Goal: Transaction & Acquisition: Download file/media

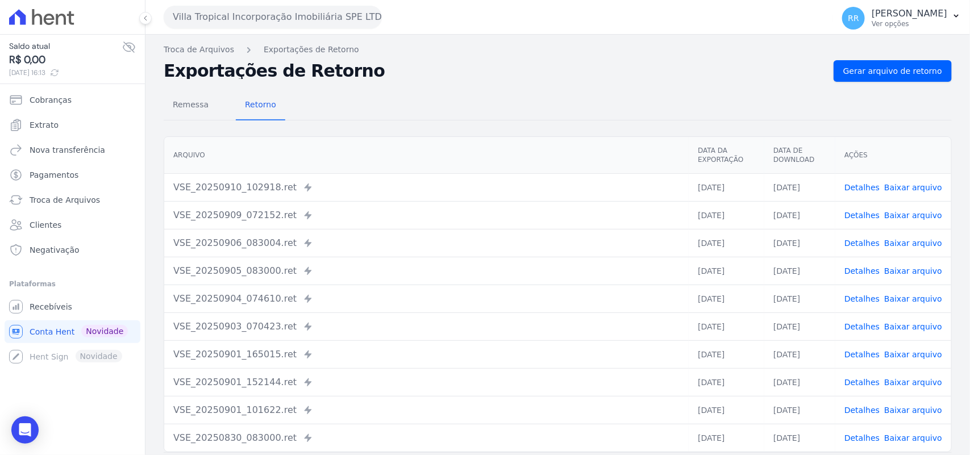
click at [195, 13] on button "Villa Tropical Incorporação Imobiliária SPE LTDA" at bounding box center [273, 17] width 218 height 23
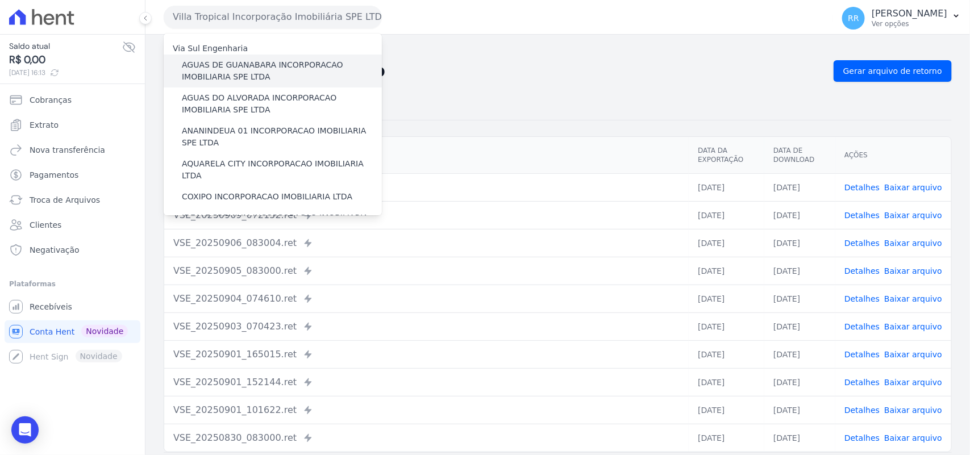
click at [280, 75] on label "AGUAS DE GUANABARA INCORPORACAO IMOBILIARIA SPE LTDA" at bounding box center [282, 71] width 200 height 24
click at [0, 0] on input "AGUAS DE GUANABARA INCORPORACAO IMOBILIARIA SPE LTDA" at bounding box center [0, 0] width 0 height 0
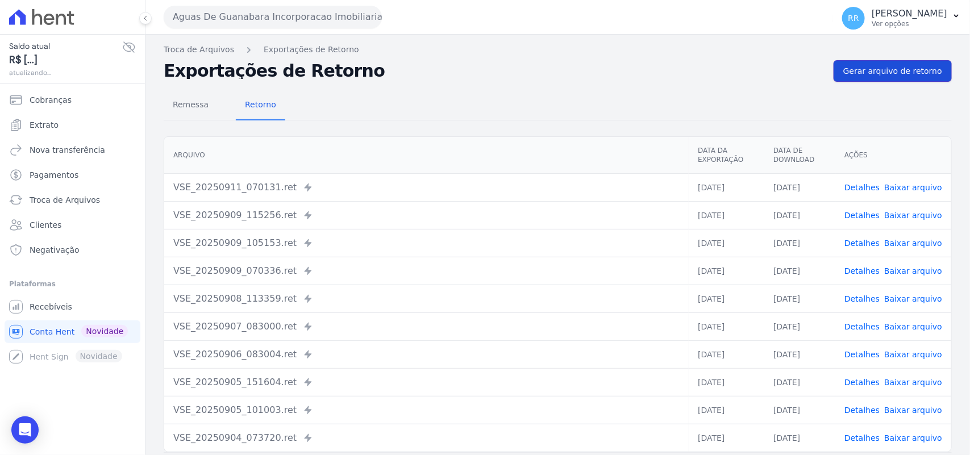
click at [876, 60] on link "Gerar arquivo de retorno" at bounding box center [893, 71] width 118 height 22
click at [876, 64] on link "Gerar arquivo de retorno" at bounding box center [893, 71] width 118 height 22
click at [859, 78] on link "Gerar arquivo de retorno" at bounding box center [893, 71] width 118 height 22
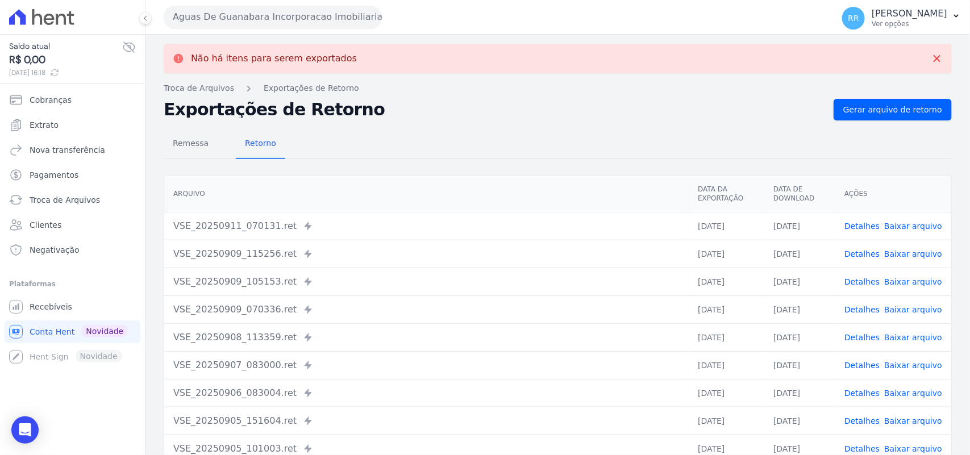
click at [317, 15] on button "Aguas De Guanabara Incorporacao Imobiliaria SPE LTDA" at bounding box center [273, 17] width 218 height 23
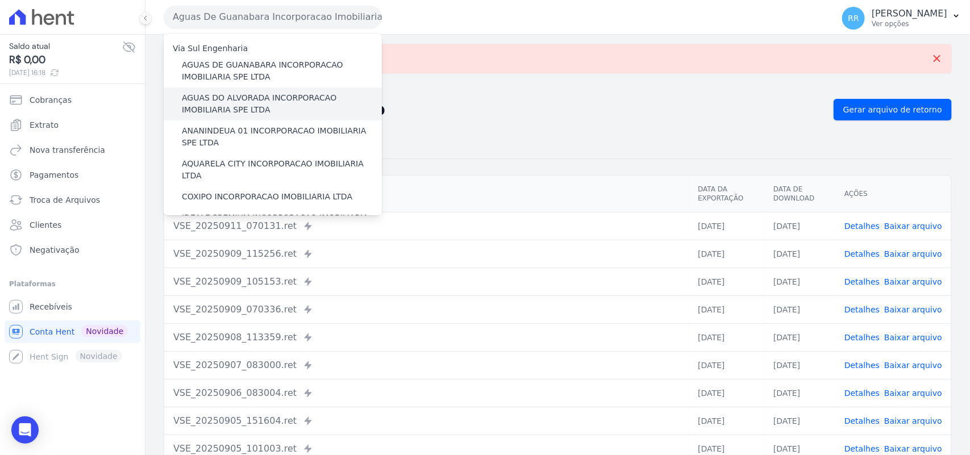
click at [209, 104] on label "AGUAS DO ALVORADA INCORPORACAO IMOBILIARIA SPE LTDA" at bounding box center [282, 104] width 200 height 24
click at [0, 0] on input "AGUAS DO ALVORADA INCORPORACAO IMOBILIARIA SPE LTDA" at bounding box center [0, 0] width 0 height 0
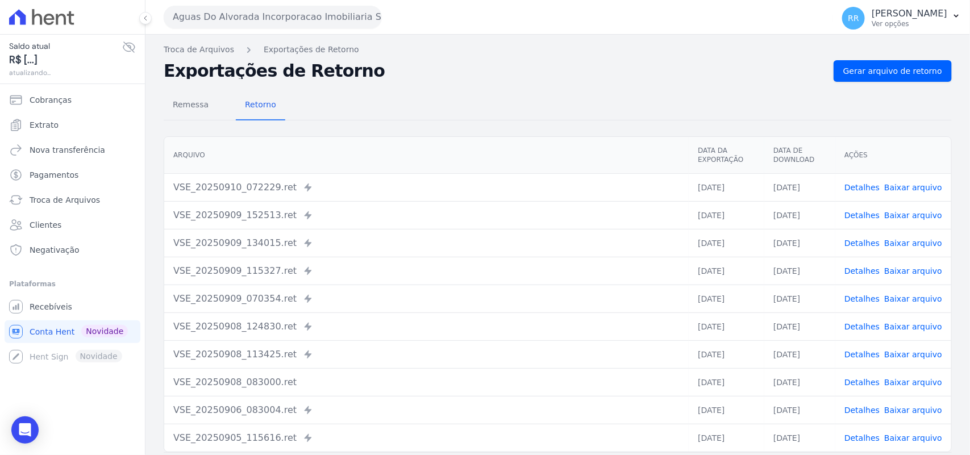
click at [868, 82] on div "Remessa Retorno [GEOGRAPHIC_DATA] Data da Exportação Data de Download Ações VSE…" at bounding box center [558, 287] width 788 height 411
click at [872, 78] on link "Gerar arquivo de retorno" at bounding box center [893, 71] width 118 height 22
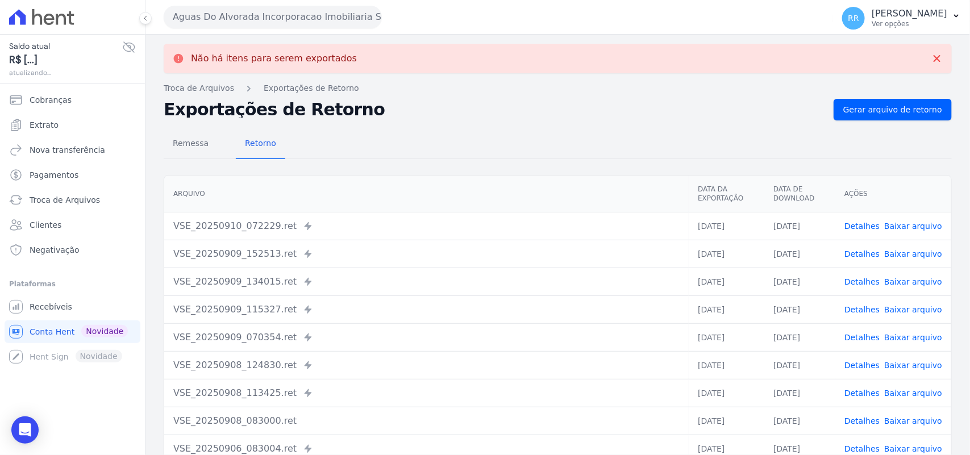
click at [335, 31] on div "Aguas Do Alvorada Incorporacao Imobiliaria SPE LTDA Via Sul Engenharia AGUAS DE…" at bounding box center [496, 16] width 665 height 35
click at [335, 30] on div "Aguas Do Alvorada Incorporacao Imobiliaria SPE LTDA Via Sul Engenharia AGUAS DE…" at bounding box center [496, 16] width 665 height 35
click at [330, 30] on div "Aguas Do Alvorada Incorporacao Imobiliaria SPE LTDA Via Sul Engenharia AGUAS DE…" at bounding box center [496, 16] width 665 height 35
click at [330, 19] on button "Aguas Do Alvorada Incorporacao Imobiliaria SPE LTDA" at bounding box center [273, 17] width 218 height 23
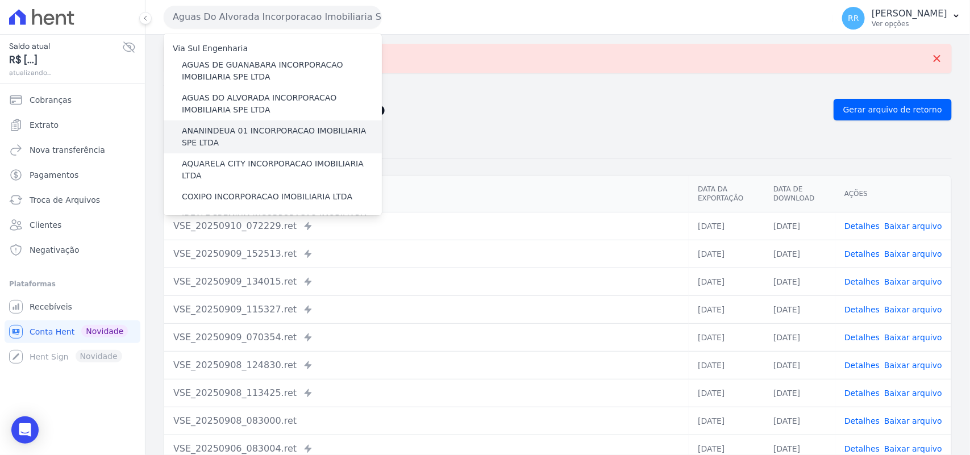
click at [229, 127] on label "ANANINDEUA 01 INCORPORACAO IMOBILIARIA SPE LTDA" at bounding box center [282, 137] width 200 height 24
click at [0, 0] on input "ANANINDEUA 01 INCORPORACAO IMOBILIARIA SPE LTDA" at bounding box center [0, 0] width 0 height 0
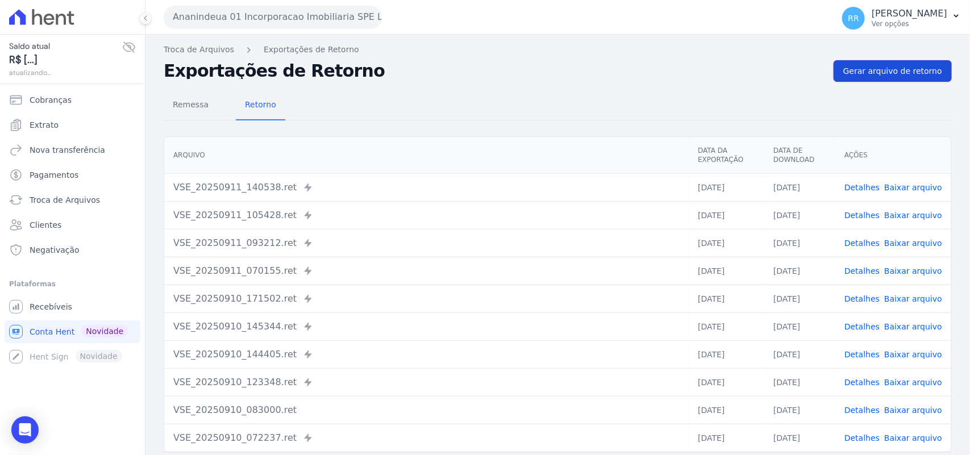
click at [873, 66] on span "Gerar arquivo de retorno" at bounding box center [892, 70] width 99 height 11
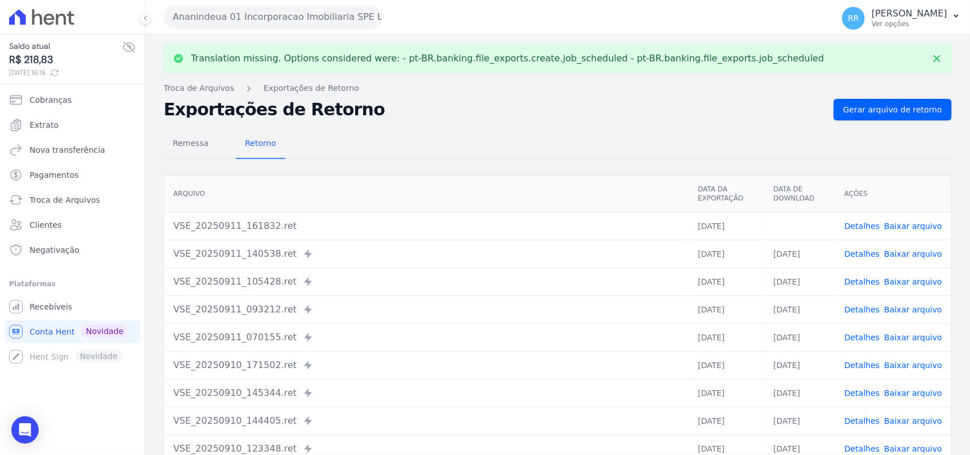
click at [901, 222] on link "Baixar arquivo" at bounding box center [913, 226] width 58 height 9
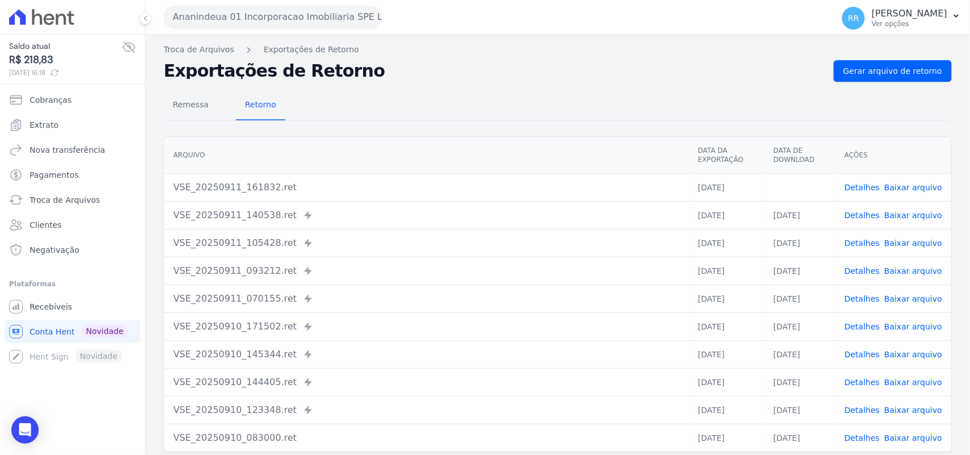
click at [597, 123] on div "Remessa Retorno [GEOGRAPHIC_DATA] Data da Exportação Data de Download Ações VSE…" at bounding box center [558, 287] width 788 height 411
click at [274, 7] on button "Ananindeua 01 Incorporacao Imobiliaria SPE LTDA" at bounding box center [273, 17] width 218 height 23
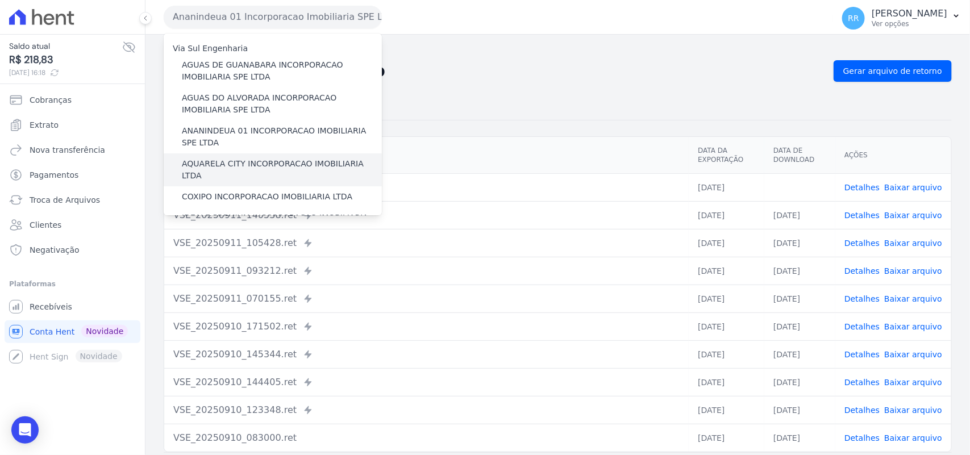
click at [211, 165] on label "AQUARELA CITY INCORPORACAO IMOBILIARIA LTDA" at bounding box center [282, 170] width 200 height 24
click at [0, 0] on input "AQUARELA CITY INCORPORACAO IMOBILIARIA LTDA" at bounding box center [0, 0] width 0 height 0
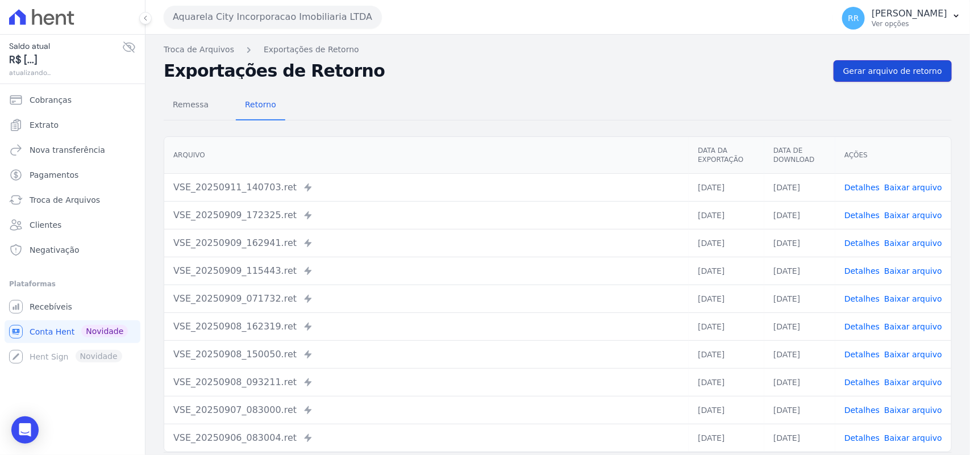
click at [881, 72] on span "Gerar arquivo de retorno" at bounding box center [892, 70] width 99 height 11
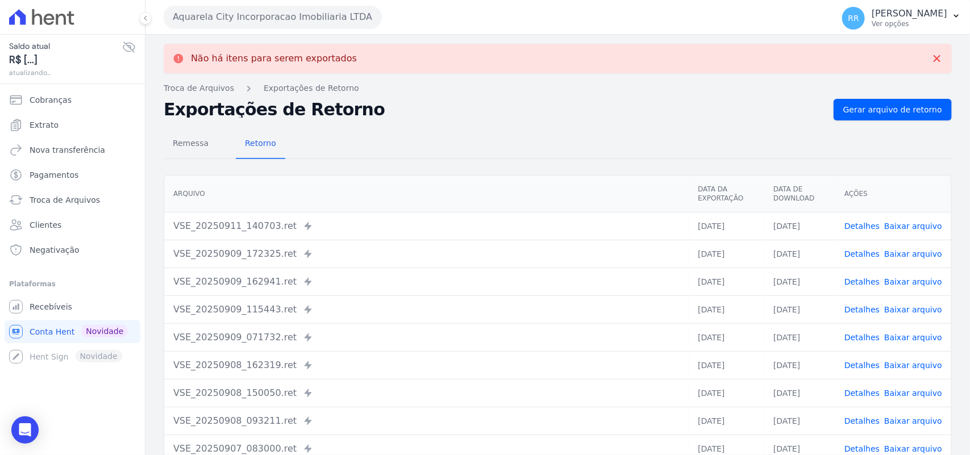
click at [257, 20] on button "Aquarela City Incorporacao Imobiliaria LTDA" at bounding box center [273, 17] width 218 height 23
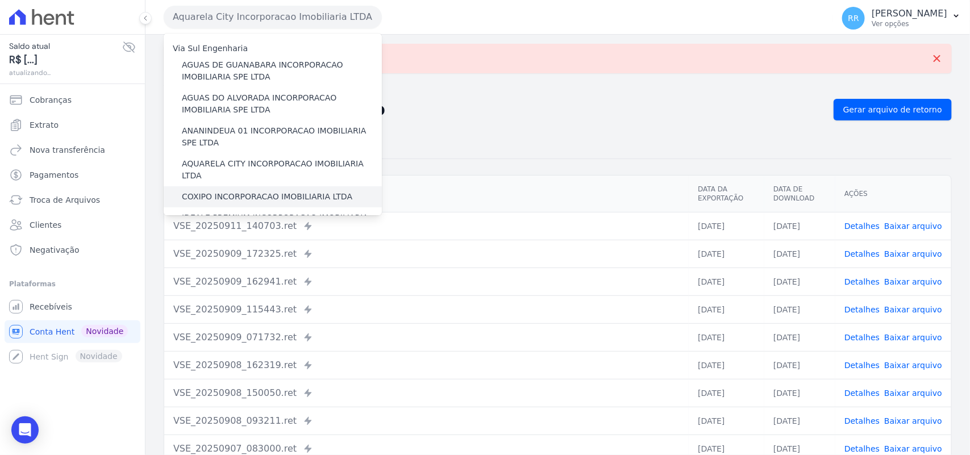
click at [219, 191] on label "COXIPO INCORPORACAO IMOBILIARIA LTDA" at bounding box center [267, 197] width 170 height 12
click at [0, 0] on input "COXIPO INCORPORACAO IMOBILIARIA LTDA" at bounding box center [0, 0] width 0 height 0
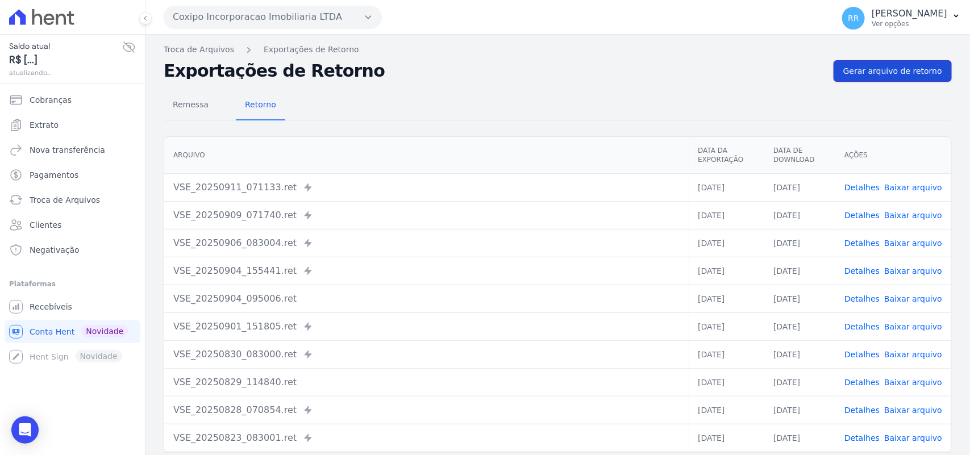
click at [888, 74] on span "Gerar arquivo de retorno" at bounding box center [892, 70] width 99 height 11
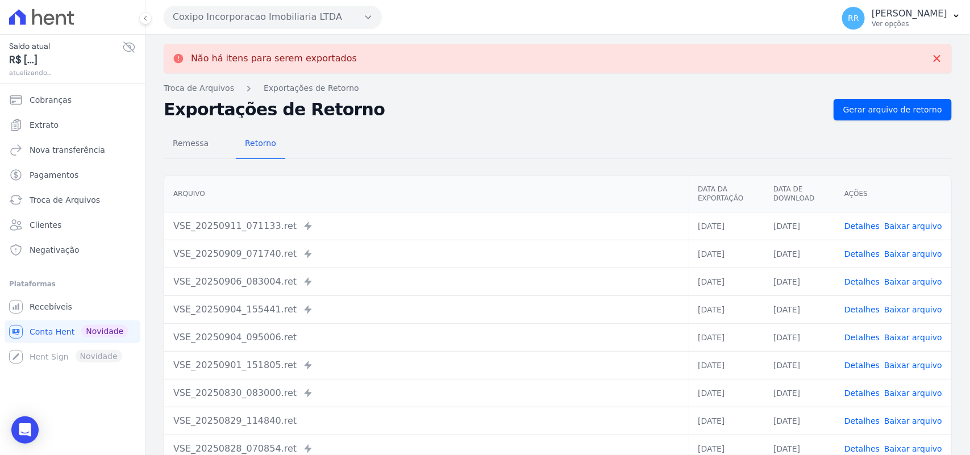
click at [220, 22] on button "Coxipo Incorporacao Imobiliaria LTDA" at bounding box center [273, 17] width 218 height 23
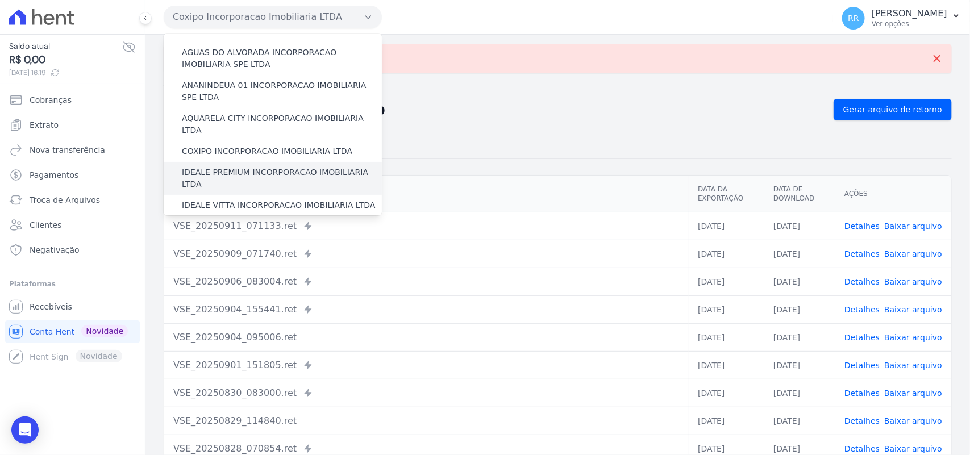
scroll to position [47, 0]
click at [205, 165] on label "IDEALE PREMIUM INCORPORACAO IMOBILIARIA LTDA" at bounding box center [282, 177] width 200 height 24
click at [0, 0] on input "IDEALE PREMIUM INCORPORACAO IMOBILIARIA LTDA" at bounding box center [0, 0] width 0 height 0
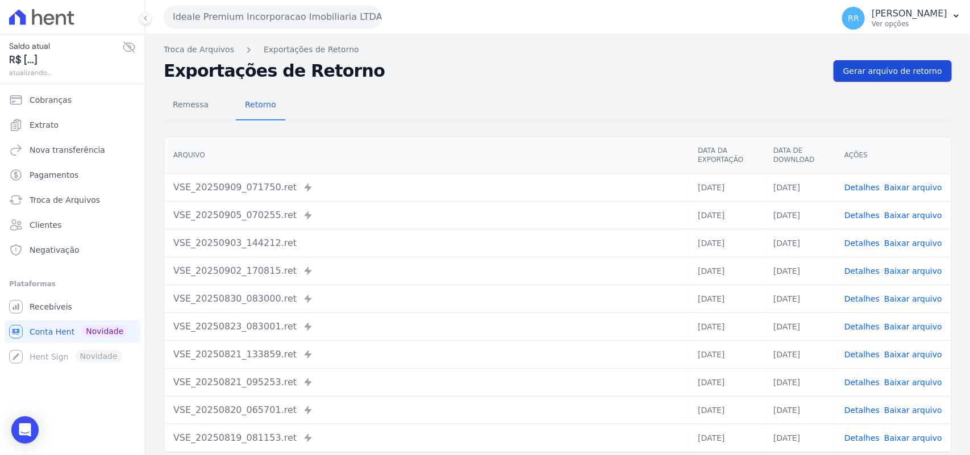
click at [872, 66] on span "Gerar arquivo de retorno" at bounding box center [892, 70] width 99 height 11
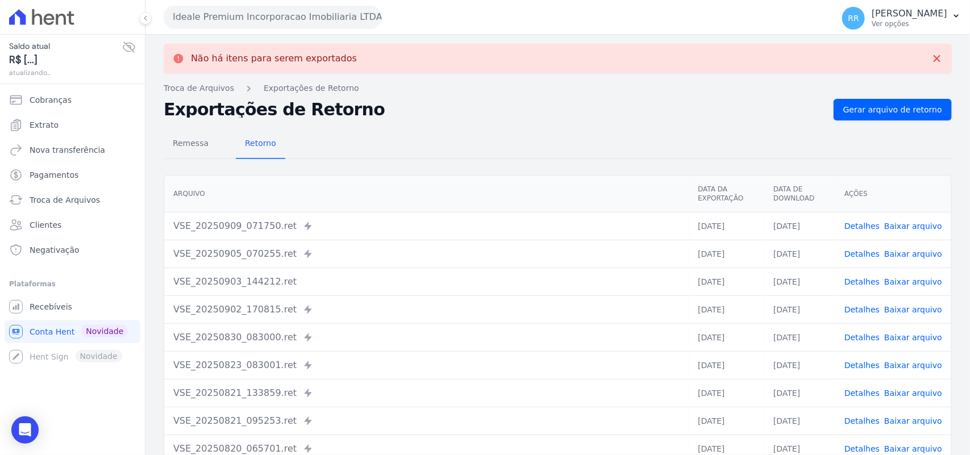
click at [262, 20] on button "Ideale Premium Incorporacao Imobiliaria LTDA" at bounding box center [273, 17] width 218 height 23
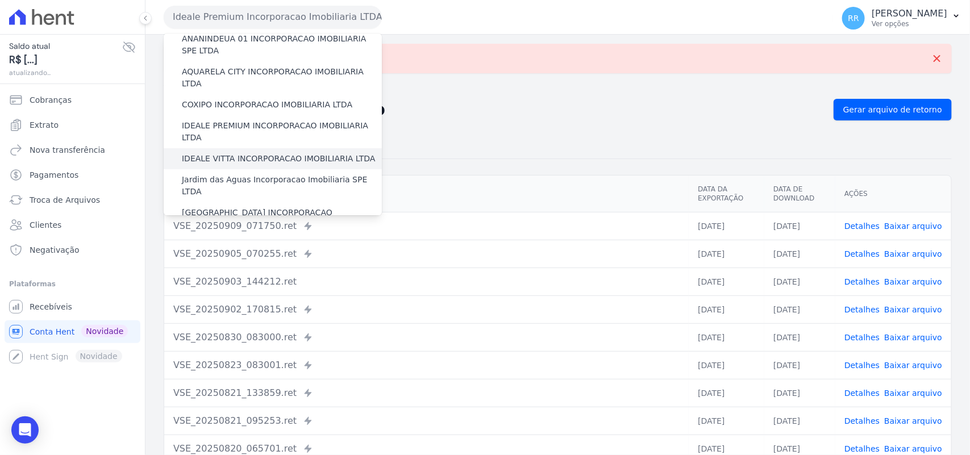
scroll to position [94, 0]
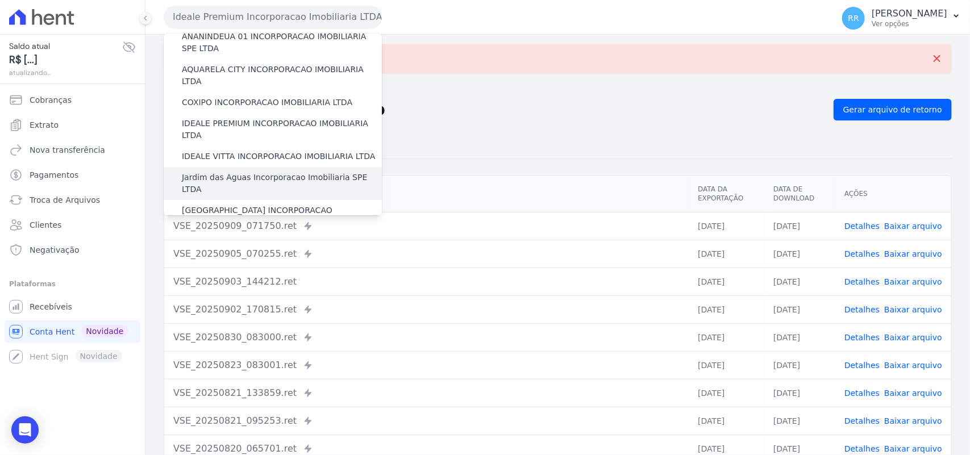
click at [234, 172] on label "Jardim das Aguas Incorporacao Imobiliaria SPE LTDA" at bounding box center [282, 184] width 200 height 24
click at [0, 0] on input "Jardim das Aguas Incorporacao Imobiliaria SPE LTDA" at bounding box center [0, 0] width 0 height 0
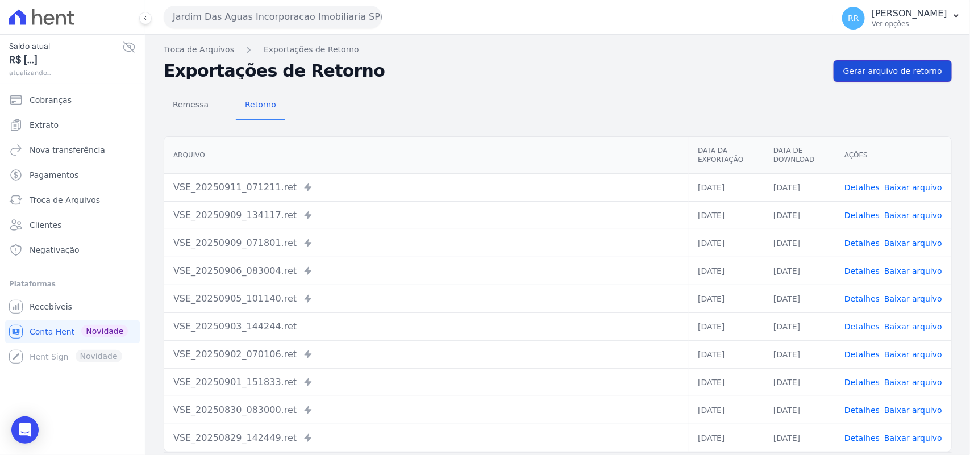
click at [904, 65] on span "Gerar arquivo de retorno" at bounding box center [892, 70] width 99 height 11
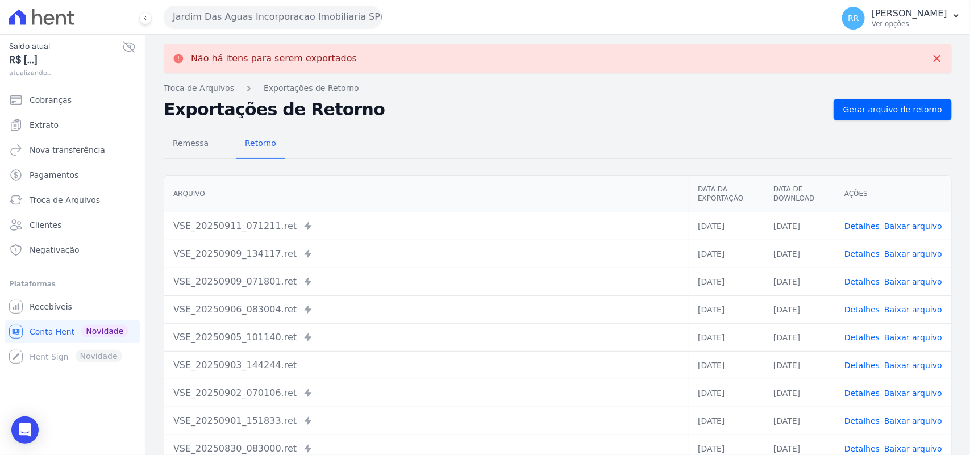
click at [239, 22] on button "Jardim Das Aguas Incorporacao Imobiliaria SPE LTDA" at bounding box center [273, 17] width 218 height 23
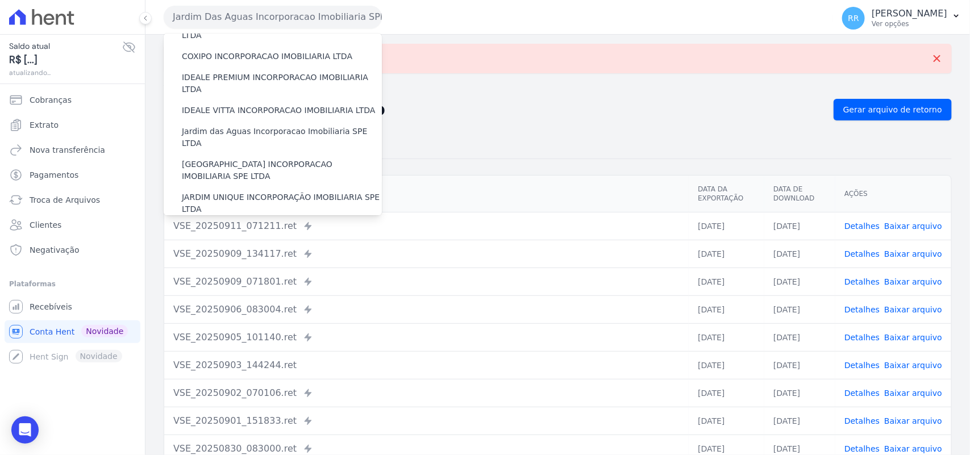
scroll to position [142, 0]
click at [230, 157] on label "[GEOGRAPHIC_DATA] INCORPORACAO IMOBILIARIA SPE LTDA" at bounding box center [282, 169] width 200 height 24
click at [0, 0] on input "[GEOGRAPHIC_DATA] INCORPORACAO IMOBILIARIA SPE LTDA" at bounding box center [0, 0] width 0 height 0
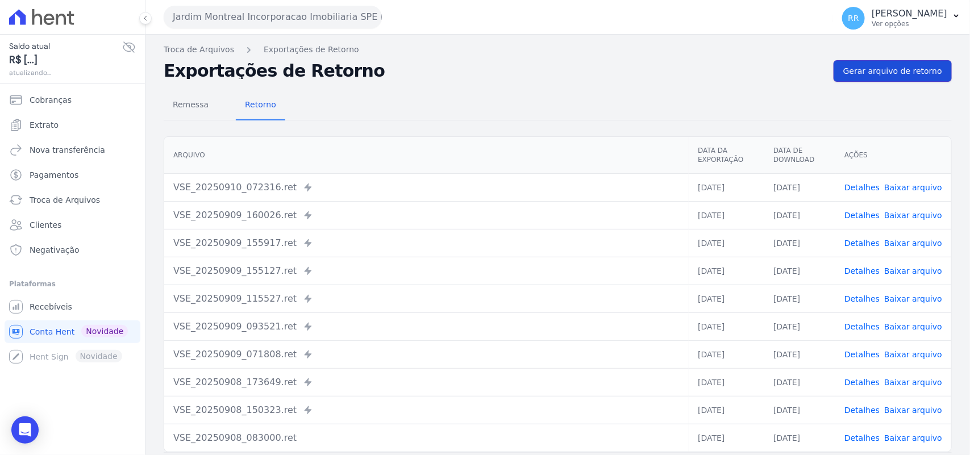
click at [890, 66] on span "Gerar arquivo de retorno" at bounding box center [892, 70] width 99 height 11
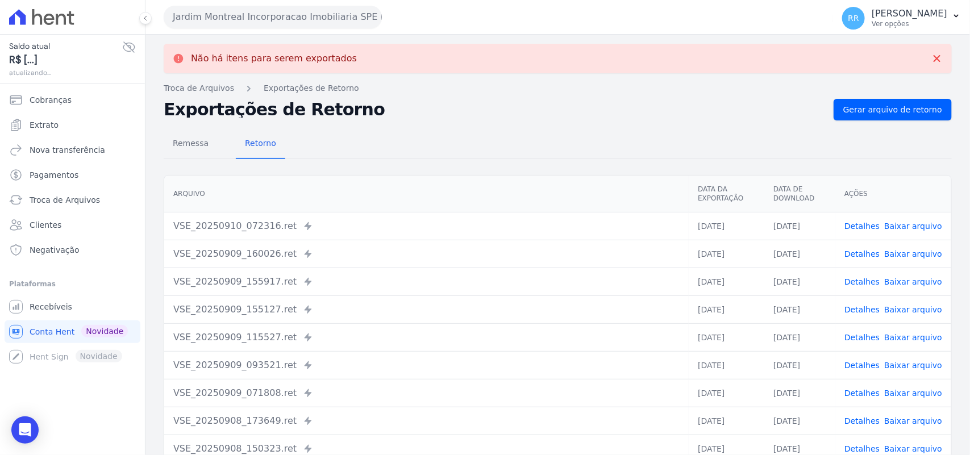
click at [247, 9] on button "Jardim Montreal Incorporacao Imobiliaria SPE LTDA" at bounding box center [273, 17] width 218 height 23
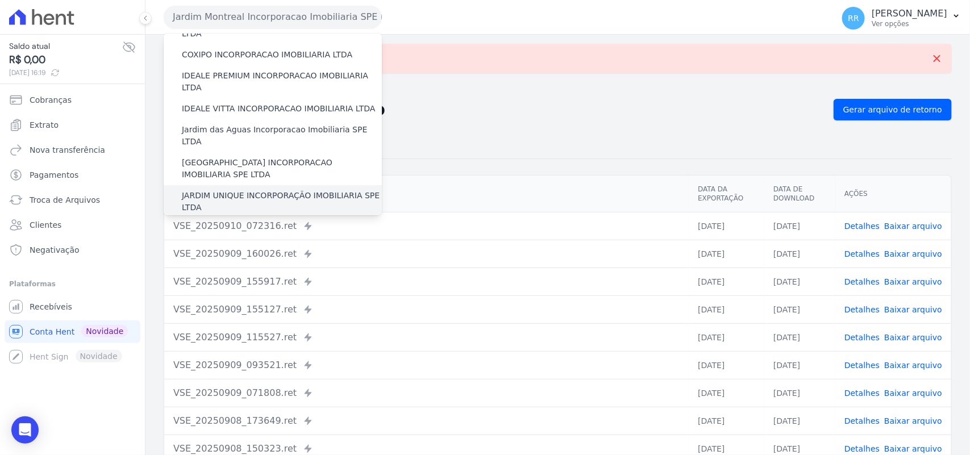
click at [225, 190] on label "JARDIM UNIQUE INCORPORAÇÃO IMOBILIARIA SPE LTDA" at bounding box center [282, 202] width 200 height 24
click at [0, 0] on input "JARDIM UNIQUE INCORPORAÇÃO IMOBILIARIA SPE LTDA" at bounding box center [0, 0] width 0 height 0
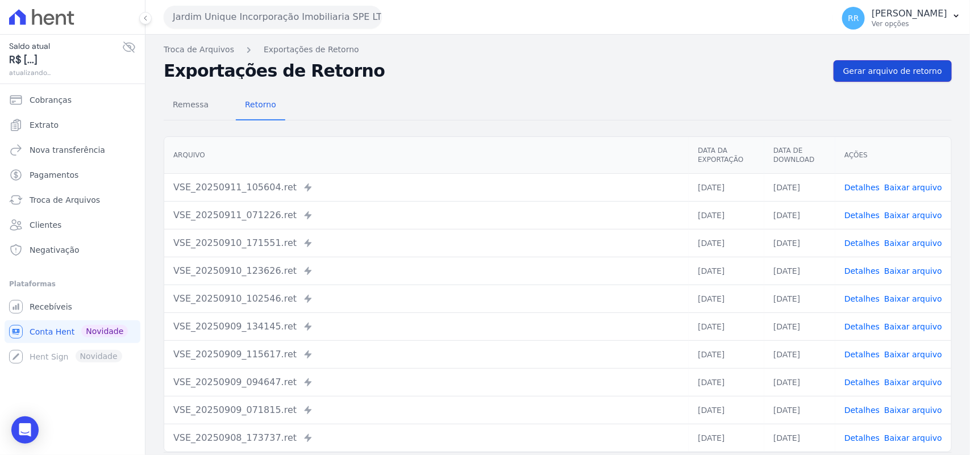
click at [930, 66] on span "Gerar arquivo de retorno" at bounding box center [892, 70] width 99 height 11
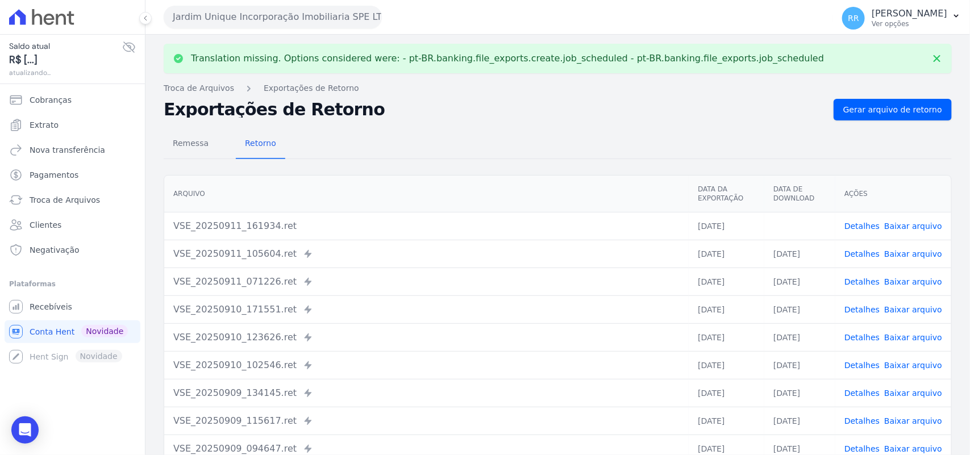
click at [897, 223] on link "Baixar arquivo" at bounding box center [913, 226] width 58 height 9
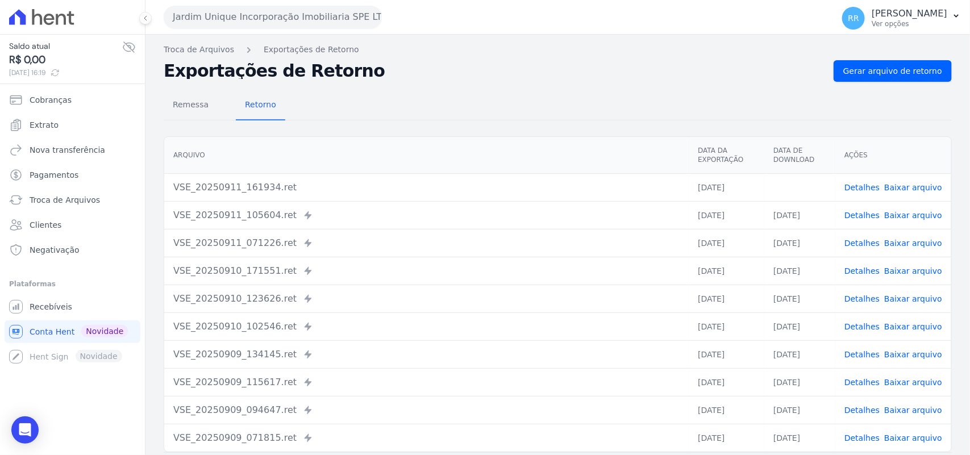
click at [591, 57] on div "Translation missing. Options considered were: - pt-BR.banking.file_exports.crea…" at bounding box center [557, 268] width 825 height 467
click at [231, 23] on button "Jardim Unique Incorporação Imobiliaria SPE LTDA" at bounding box center [273, 17] width 218 height 23
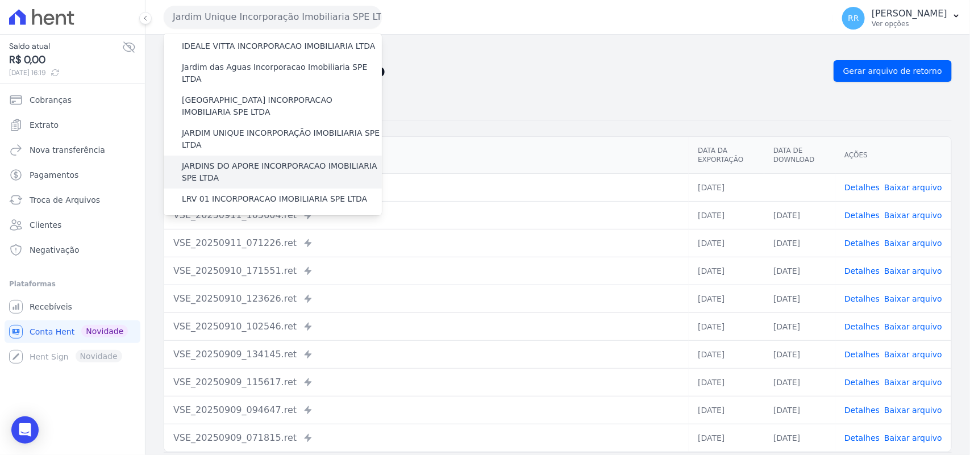
scroll to position [213, 0]
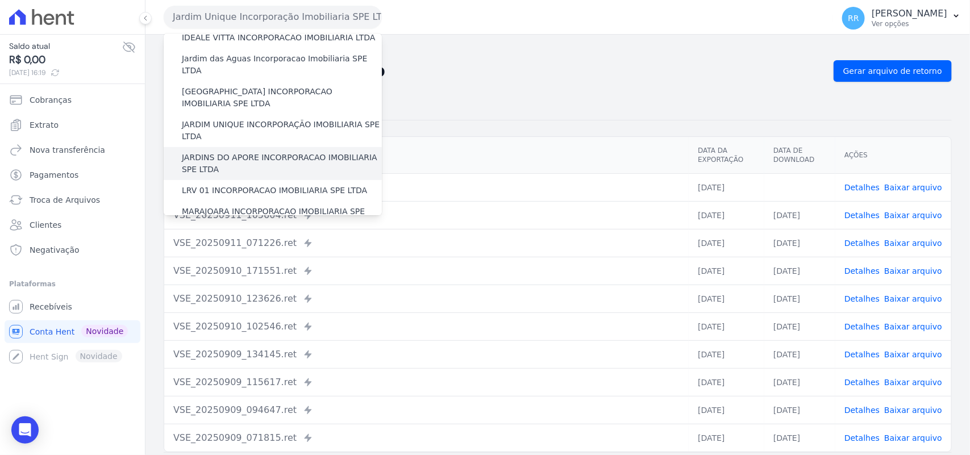
click at [248, 152] on label "JARDINS DO APORE INCORPORACAO IMOBILIARIA SPE LTDA" at bounding box center [282, 164] width 200 height 24
click at [0, 0] on input "JARDINS DO APORE INCORPORACAO IMOBILIARIA SPE LTDA" at bounding box center [0, 0] width 0 height 0
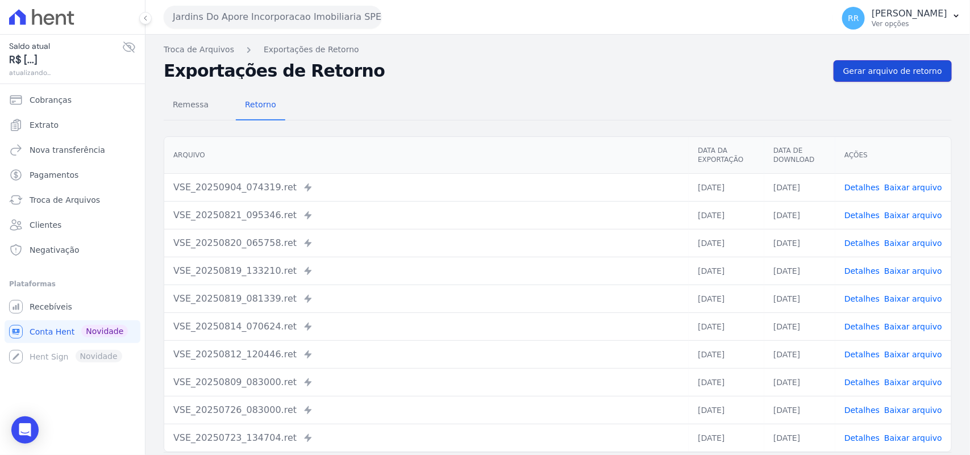
click at [901, 64] on link "Gerar arquivo de retorno" at bounding box center [893, 71] width 118 height 22
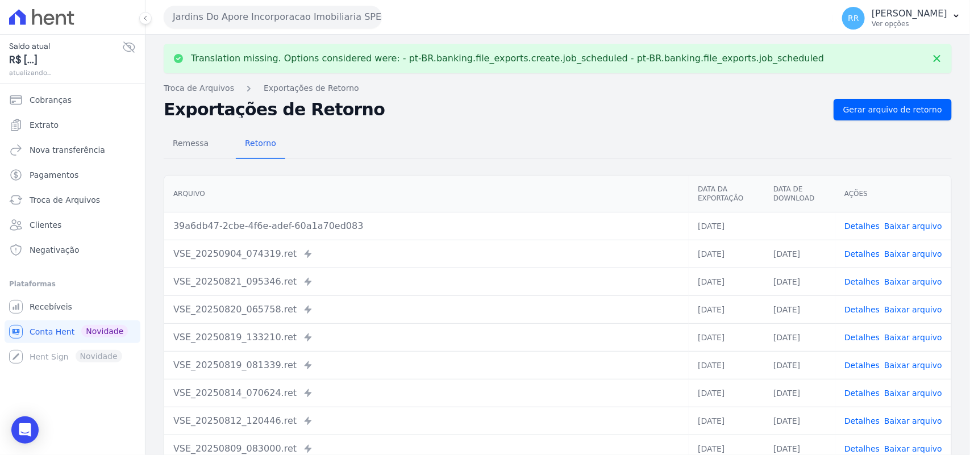
click at [916, 225] on link "Baixar arquivo" at bounding box center [913, 226] width 58 height 9
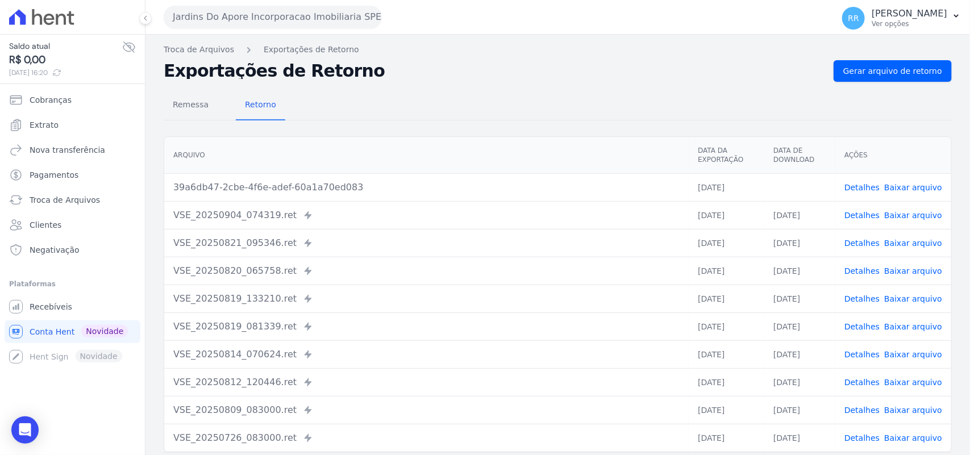
click at [598, 86] on div "Remessa Retorno [GEOGRAPHIC_DATA] Data da Exportação Data de Download Ações 39a…" at bounding box center [558, 287] width 788 height 411
click at [208, 20] on button "Jardins Do Apore Incorporacao Imobiliaria SPE LTDA" at bounding box center [273, 17] width 218 height 23
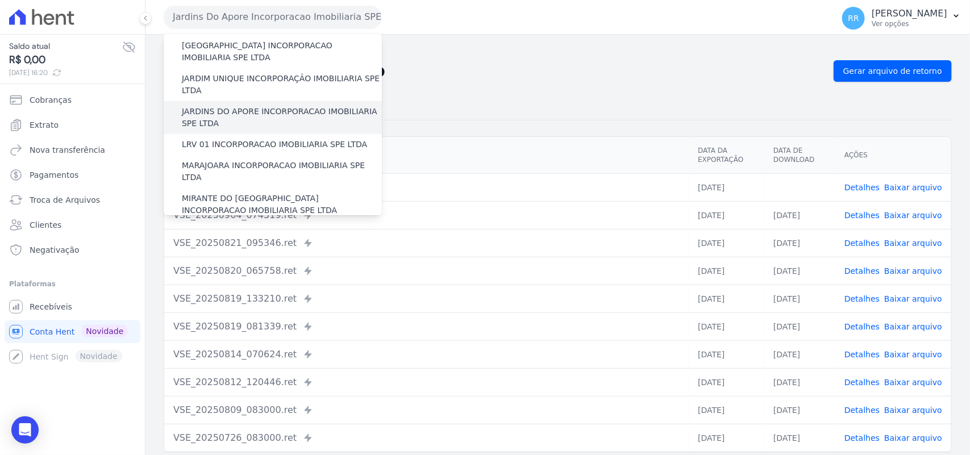
scroll to position [260, 0]
click at [238, 138] on label "LRV 01 INCORPORACAO IMOBILIARIA SPE LTDA" at bounding box center [274, 144] width 185 height 12
click at [0, 0] on input "LRV 01 INCORPORACAO IMOBILIARIA SPE LTDA" at bounding box center [0, 0] width 0 height 0
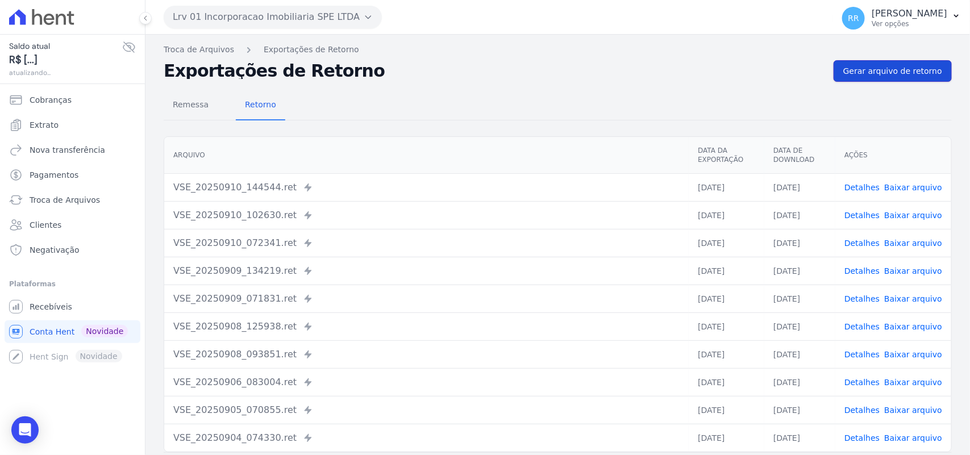
click at [881, 76] on span "Gerar arquivo de retorno" at bounding box center [892, 70] width 99 height 11
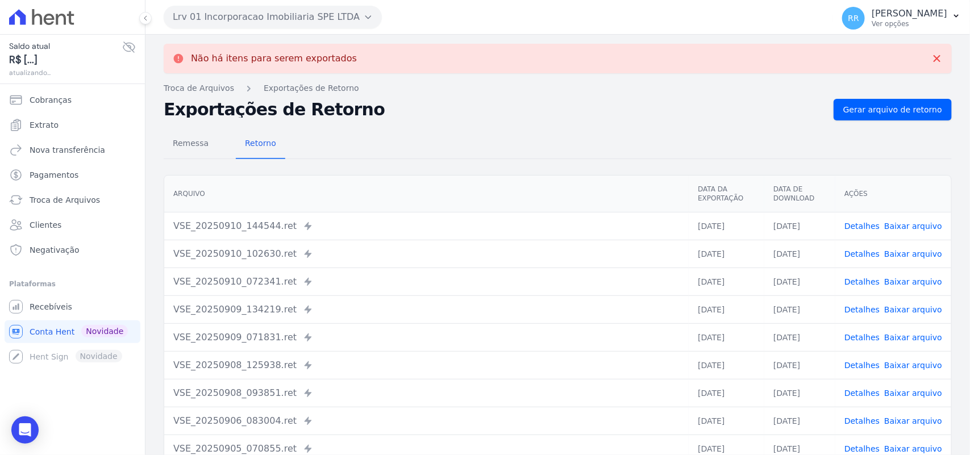
click at [305, 21] on button "Lrv 01 Incorporacao Imobiliaria SPE LTDA" at bounding box center [273, 17] width 218 height 23
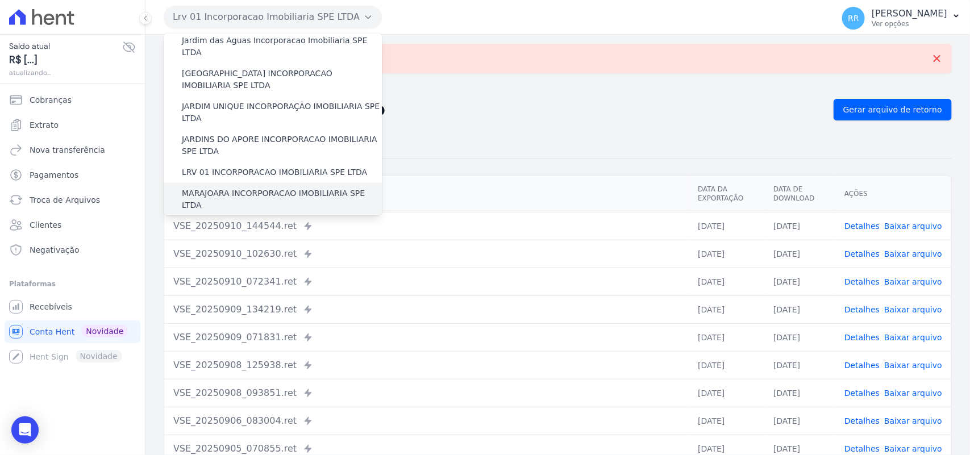
scroll to position [236, 0]
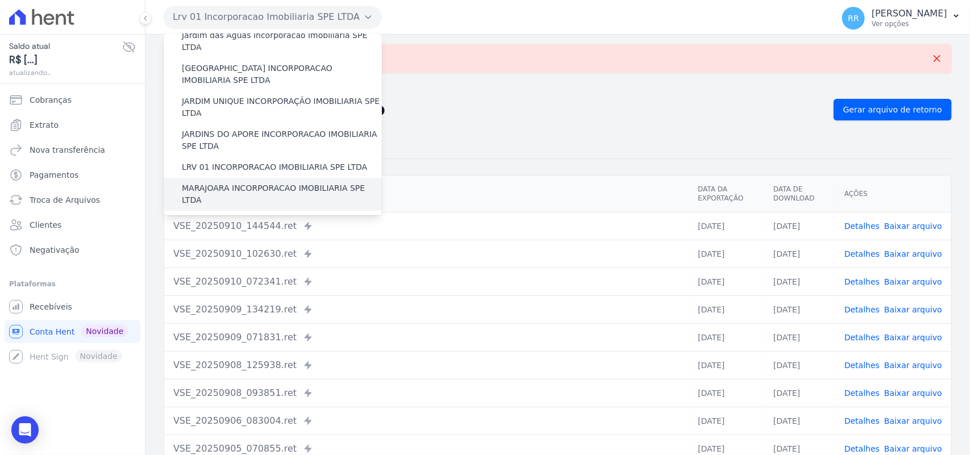
click at [216, 182] on label "MARAJOARA INCORPORACAO IMOBILIARIA SPE LTDA" at bounding box center [282, 194] width 200 height 24
click at [0, 0] on input "MARAJOARA INCORPORACAO IMOBILIARIA SPE LTDA" at bounding box center [0, 0] width 0 height 0
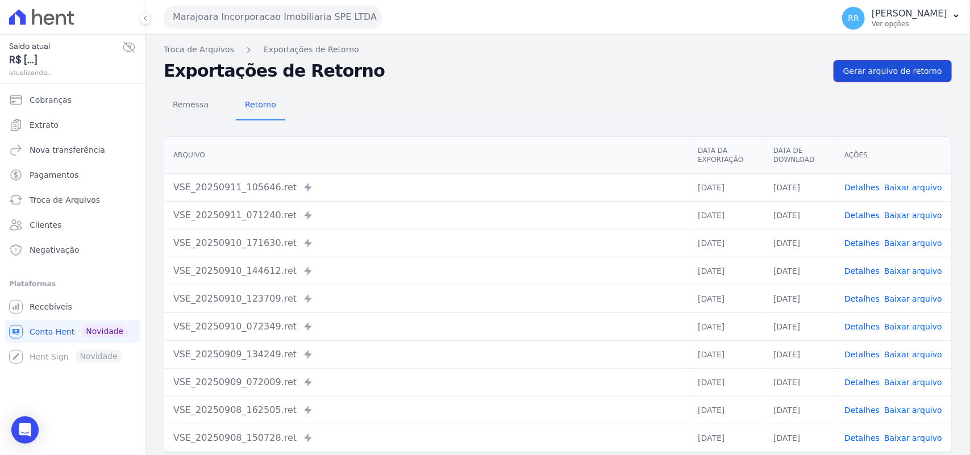
click at [873, 67] on span "Gerar arquivo de retorno" at bounding box center [892, 70] width 99 height 11
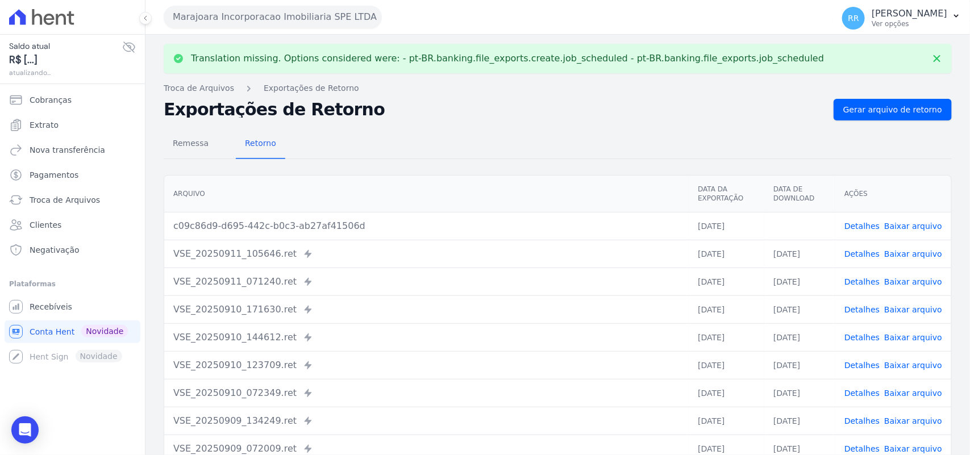
click at [917, 226] on link "Baixar arquivo" at bounding box center [913, 226] width 58 height 9
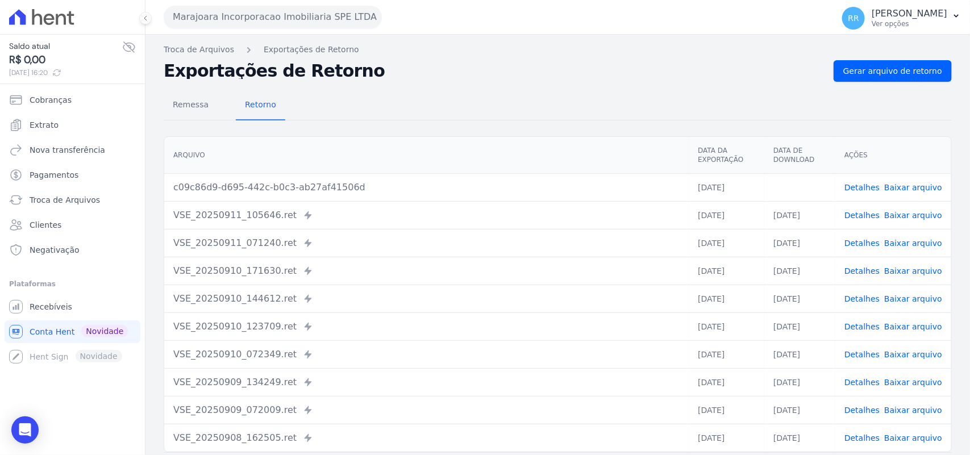
click at [439, 47] on nav "Troca de Arquivos Exportações de Retorno" at bounding box center [558, 50] width 788 height 12
click at [243, 10] on button "Marajoara Incorporacao Imobiliaria SPE LTDA" at bounding box center [273, 17] width 218 height 23
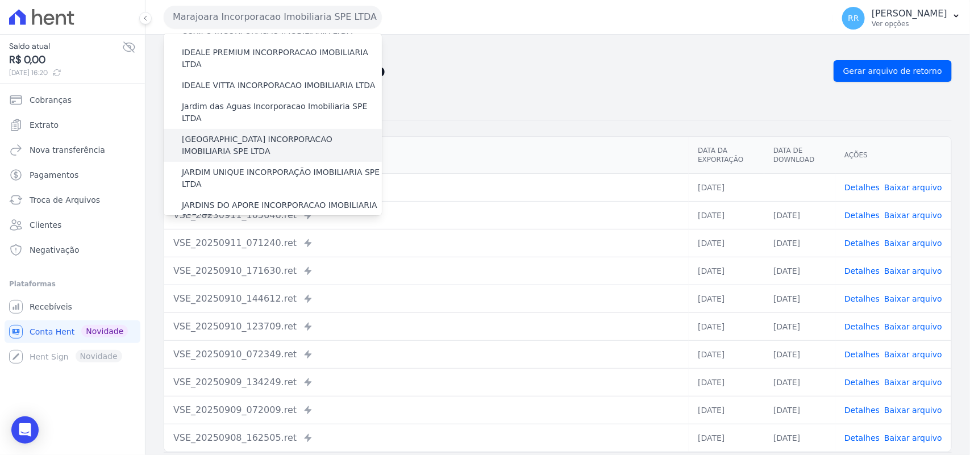
scroll to position [284, 0]
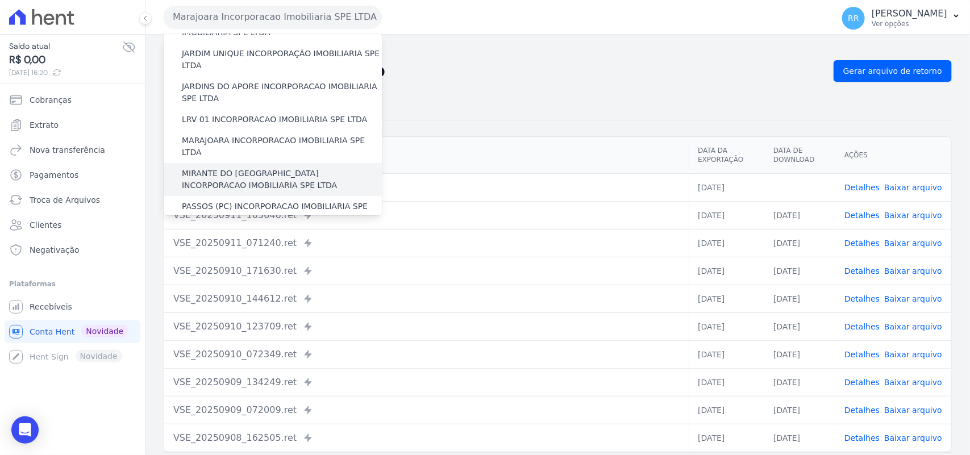
click at [236, 168] on label "MIRANTE DO [GEOGRAPHIC_DATA] INCORPORACAO IMOBILIARIA SPE LTDA" at bounding box center [282, 180] width 200 height 24
click at [0, 0] on input "MIRANTE DO [GEOGRAPHIC_DATA] INCORPORACAO IMOBILIARIA SPE LTDA" at bounding box center [0, 0] width 0 height 0
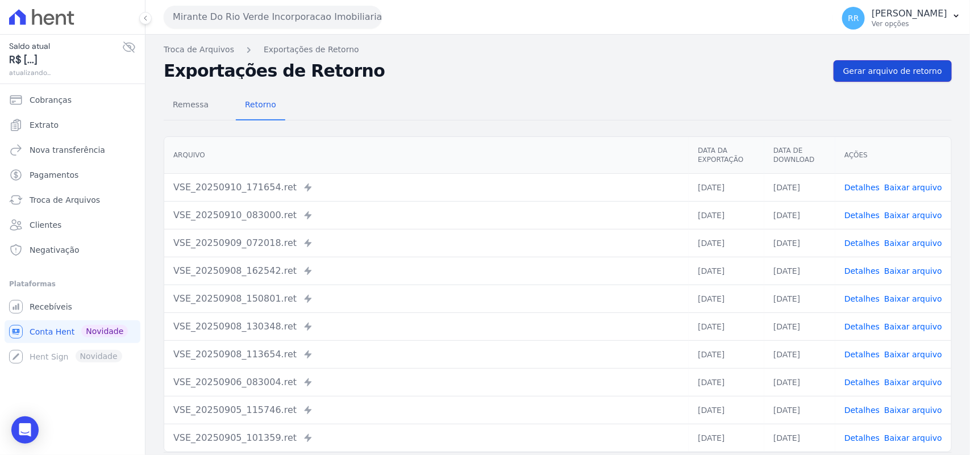
click at [874, 73] on span "Gerar arquivo de retorno" at bounding box center [892, 70] width 99 height 11
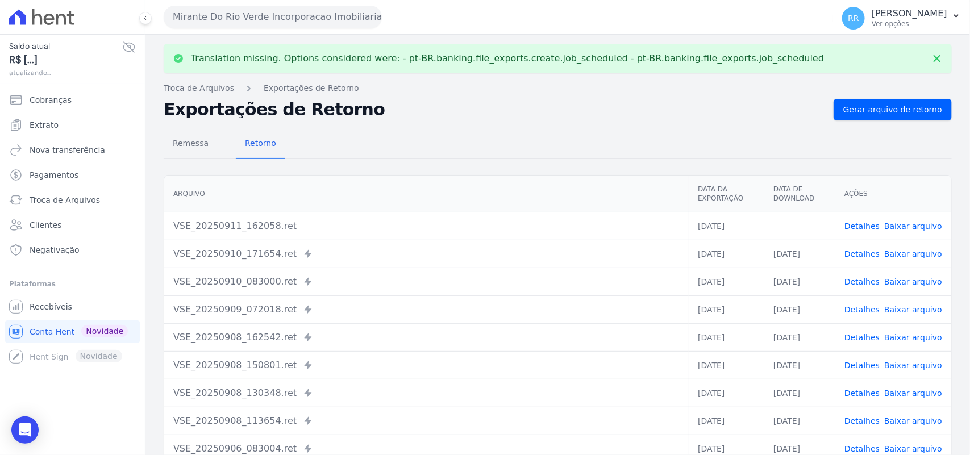
click at [901, 223] on link "Baixar arquivo" at bounding box center [913, 226] width 58 height 9
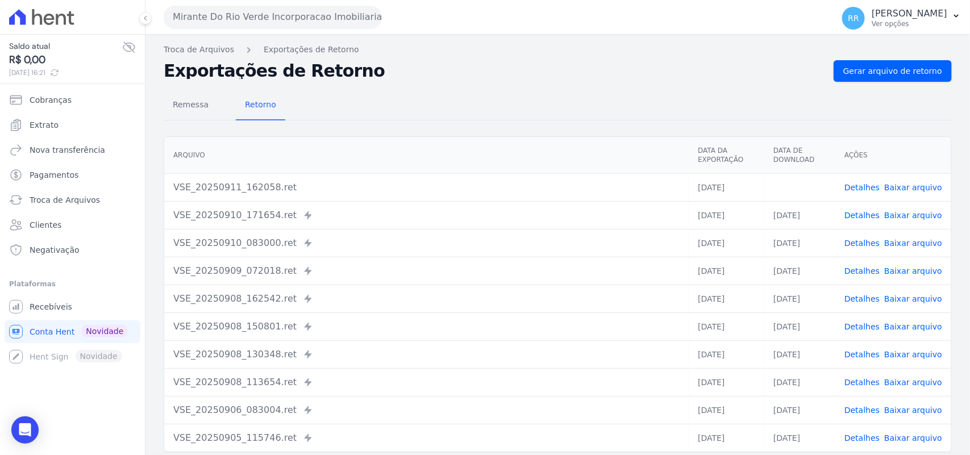
click at [255, 9] on button "Mirante Do Rio Verde Incorporacao Imobiliaria SPE LTDA" at bounding box center [273, 17] width 218 height 23
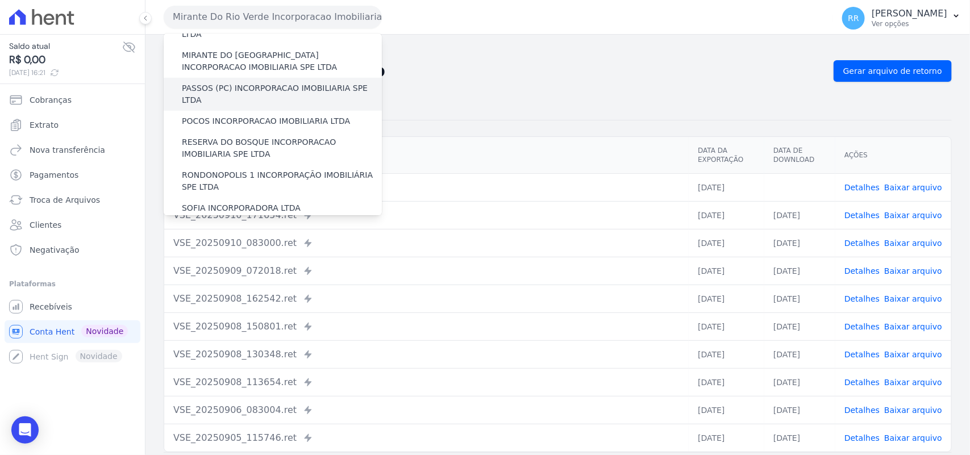
scroll to position [379, 0]
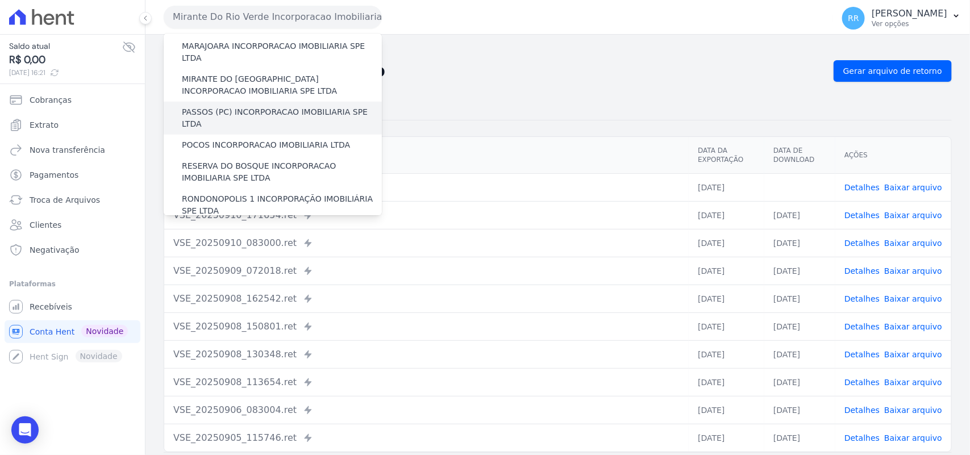
click at [222, 106] on label "PASSOS (PC) INCORPORACAO IMOBILIARIA SPE LTDA" at bounding box center [282, 118] width 200 height 24
click at [0, 0] on input "PASSOS (PC) INCORPORACAO IMOBILIARIA SPE LTDA" at bounding box center [0, 0] width 0 height 0
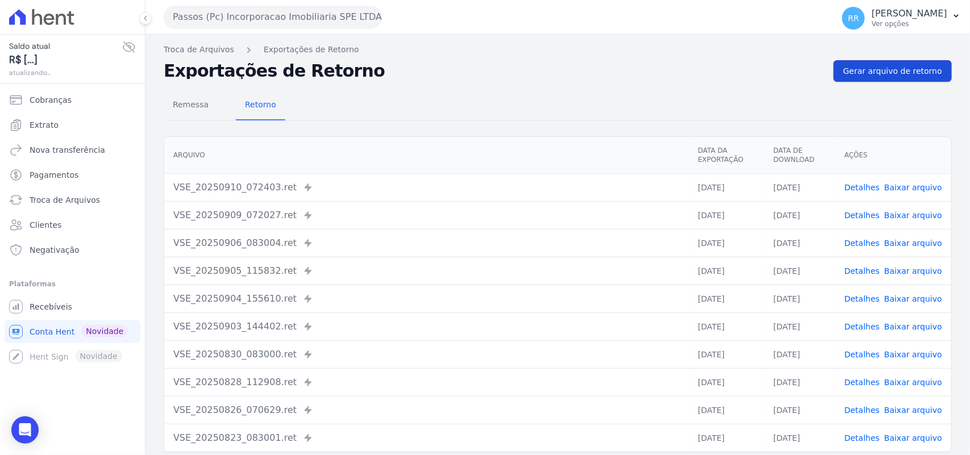
click at [900, 67] on span "Gerar arquivo de retorno" at bounding box center [892, 70] width 99 height 11
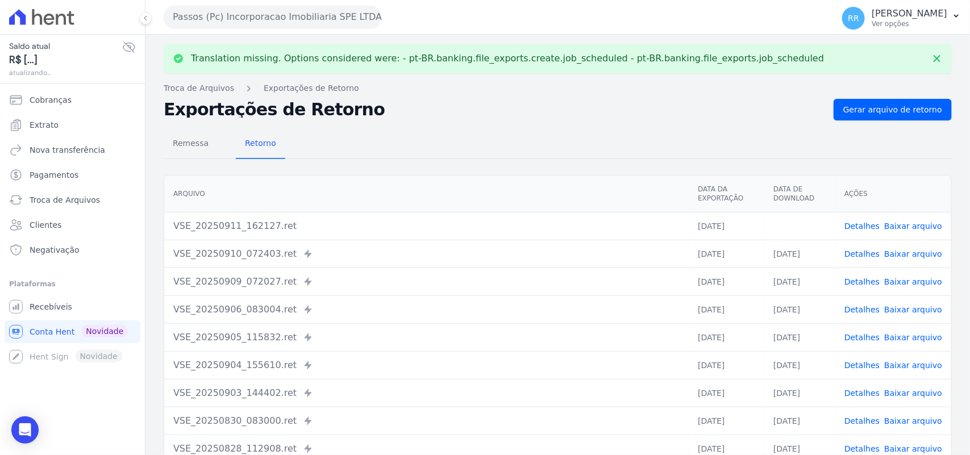
click at [232, 13] on button "Passos (Pc) Incorporacao Imobiliaria SPE LTDA" at bounding box center [273, 17] width 218 height 23
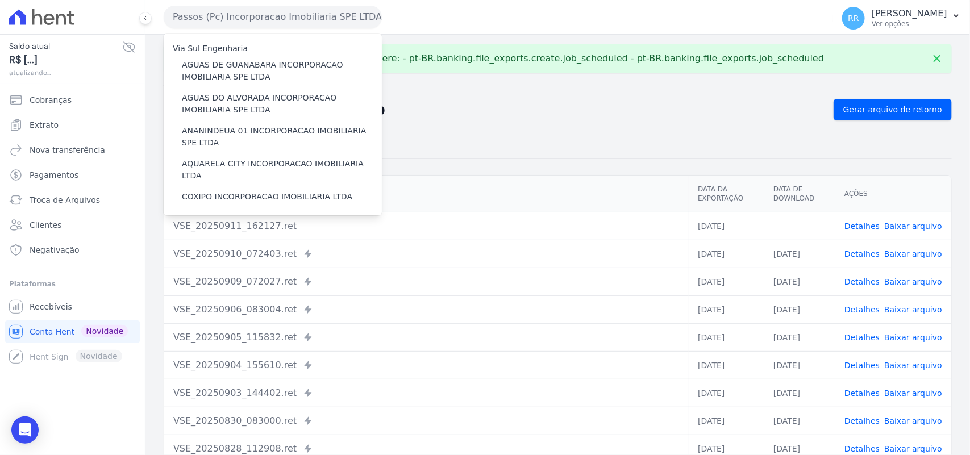
click at [803, 155] on div "Remessa Retorno" at bounding box center [558, 145] width 788 height 30
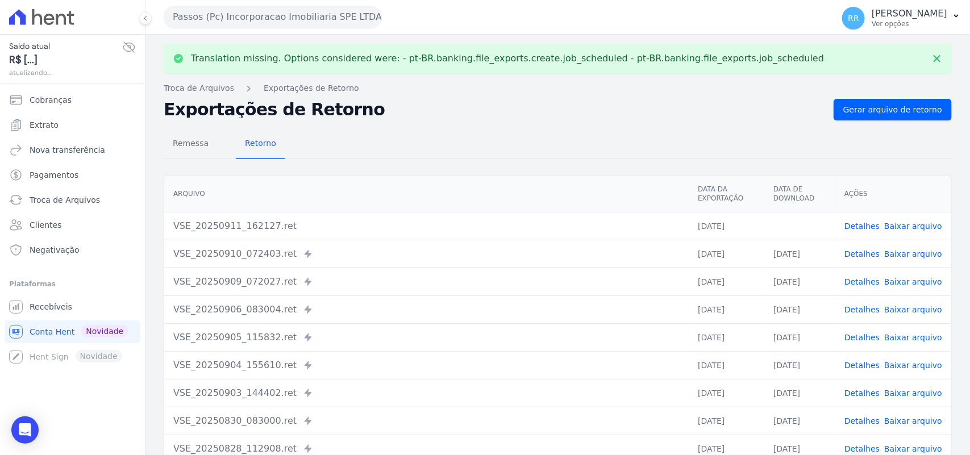
click at [933, 228] on td "Detalhes Baixar arquivo" at bounding box center [893, 226] width 116 height 28
click at [919, 228] on link "Baixar arquivo" at bounding box center [913, 226] width 58 height 9
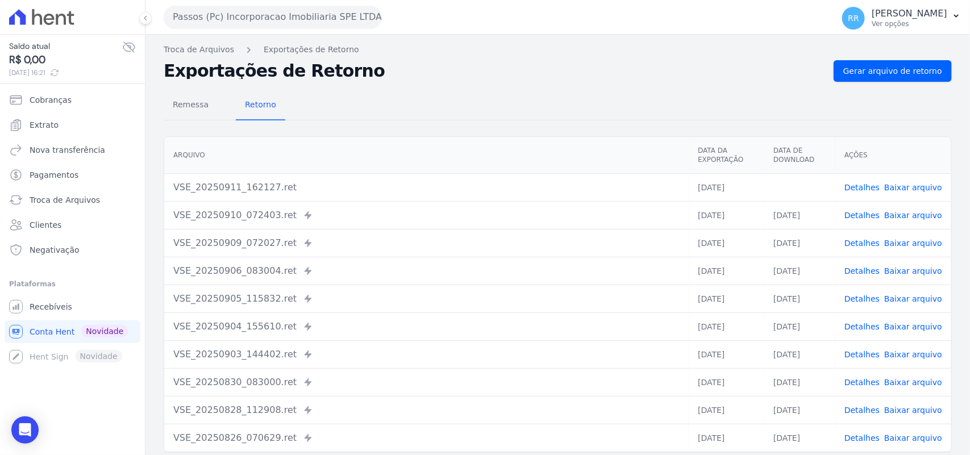
click at [456, 95] on div "Remessa Retorno" at bounding box center [558, 106] width 788 height 30
click at [209, 20] on button "Passos (Pc) Incorporacao Imobiliaria SPE LTDA" at bounding box center [273, 17] width 218 height 23
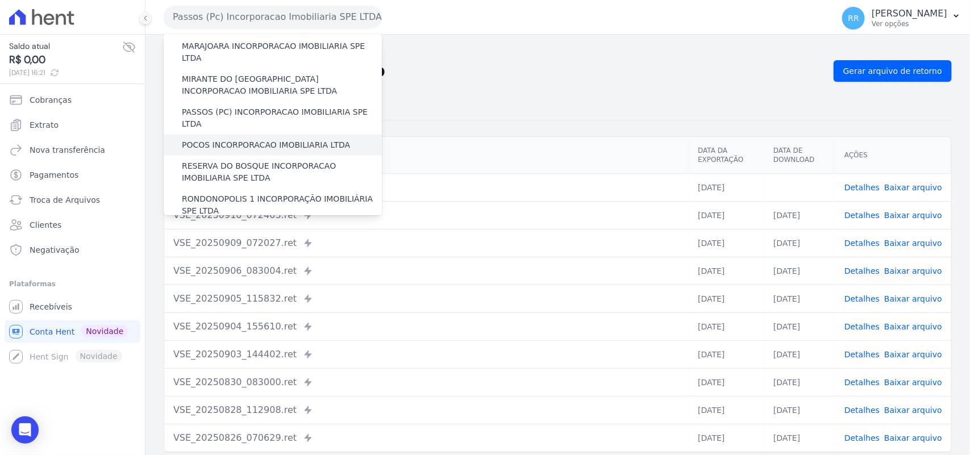
click at [226, 139] on label "POCOS INCORPORACAO IMOBILIARIA LTDA" at bounding box center [266, 145] width 168 height 12
click at [0, 0] on input "POCOS INCORPORACAO IMOBILIARIA LTDA" at bounding box center [0, 0] width 0 height 0
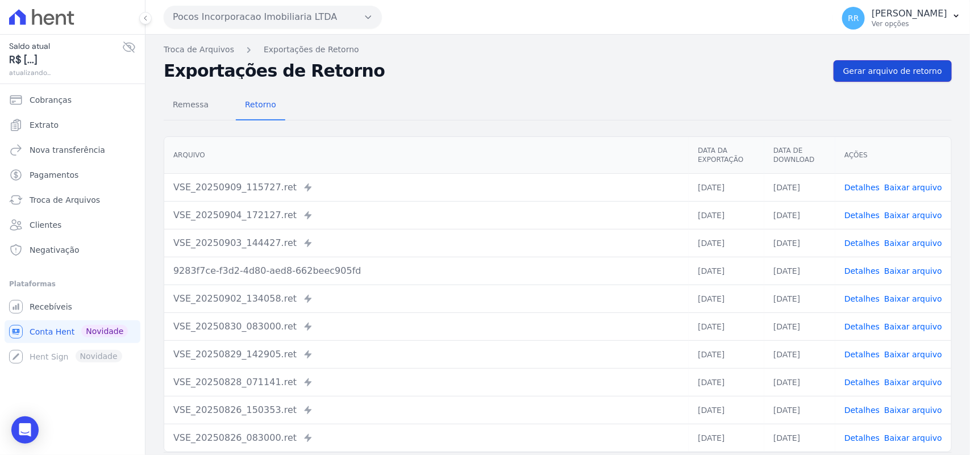
click at [858, 68] on span "Gerar arquivo de retorno" at bounding box center [892, 70] width 99 height 11
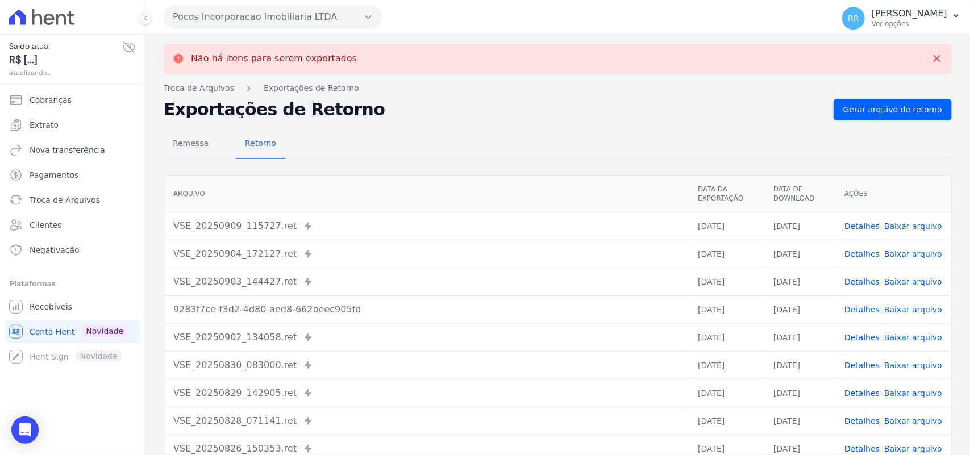
click at [222, 26] on button "Pocos Incorporacao Imobiliaria LTDA" at bounding box center [273, 17] width 218 height 23
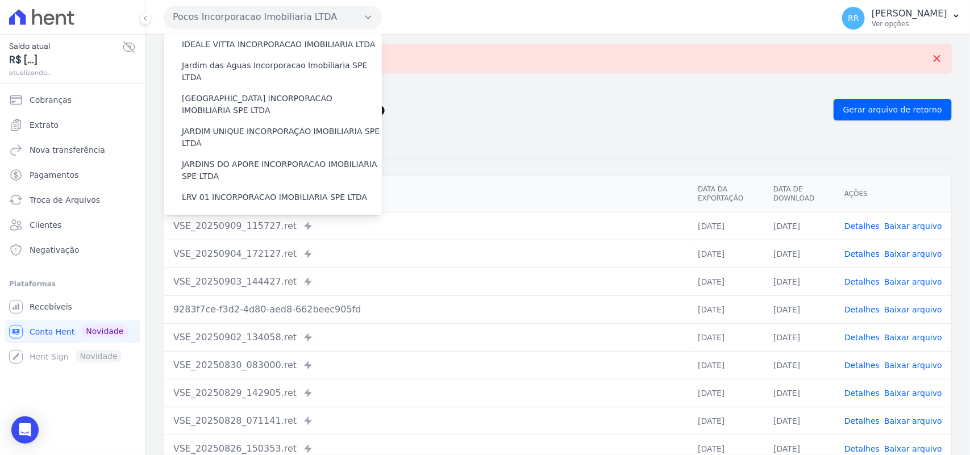
scroll to position [307, 0]
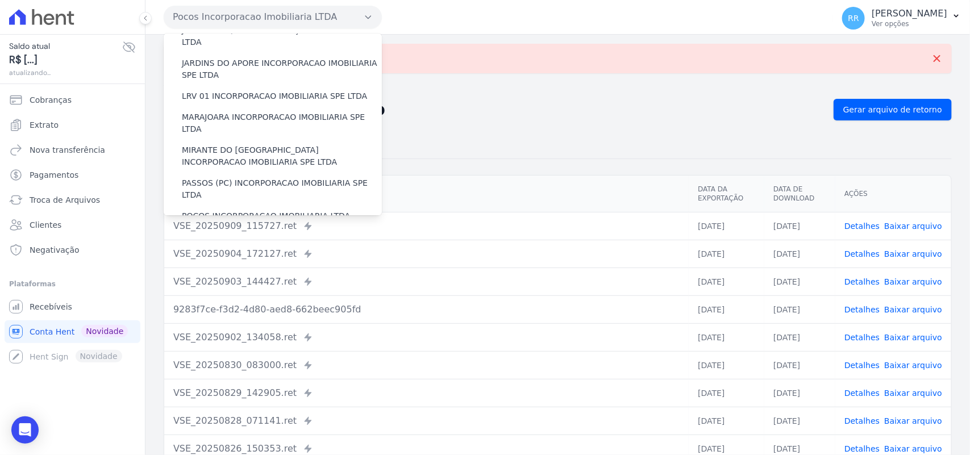
click at [207, 231] on label "RESERVA DO BOSQUE INCORPORACAO IMOBILIARIA SPE LTDA" at bounding box center [282, 243] width 200 height 24
click at [0, 0] on input "RESERVA DO BOSQUE INCORPORACAO IMOBILIARIA SPE LTDA" at bounding box center [0, 0] width 0 height 0
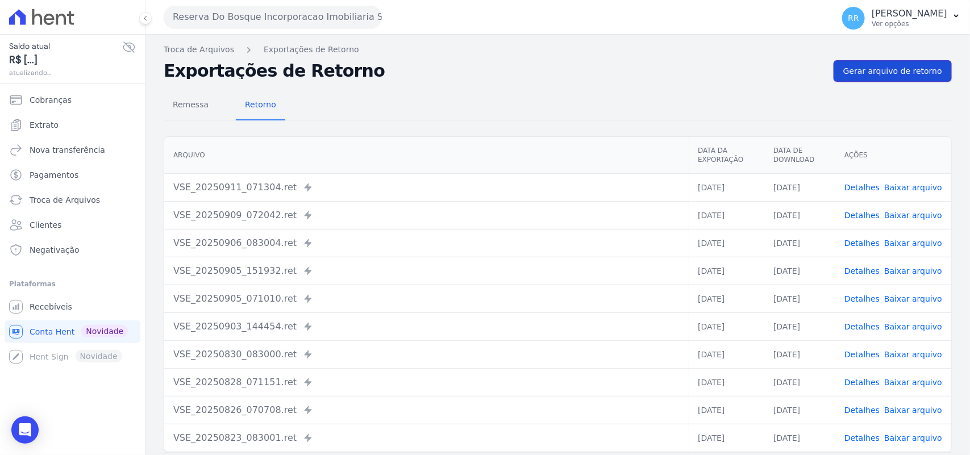
click at [905, 67] on span "Gerar arquivo de retorno" at bounding box center [892, 70] width 99 height 11
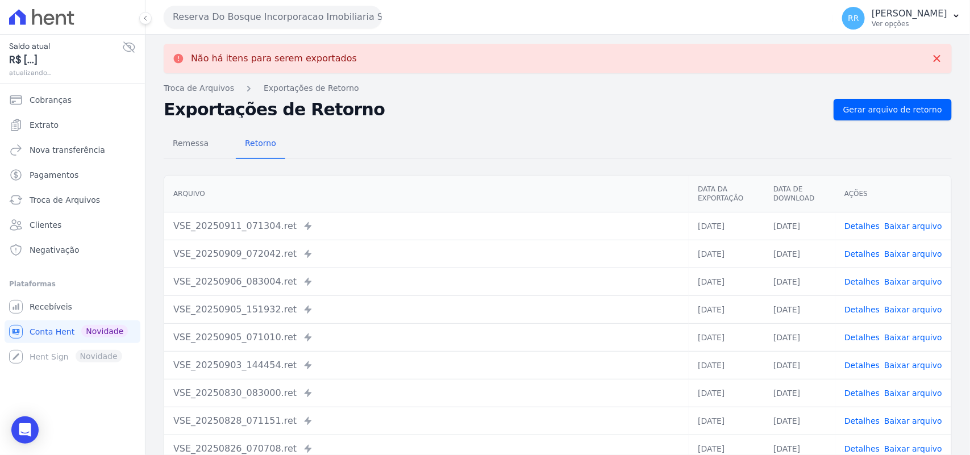
click at [193, 4] on div "Reserva Do Bosque Incorporacao Imobiliaria SPE LTDA Via Sul Engenharia AGUAS DE…" at bounding box center [496, 16] width 665 height 35
click at [199, 13] on button "Reserva Do Bosque Incorporacao Imobiliaria SPE LTDA" at bounding box center [273, 17] width 218 height 23
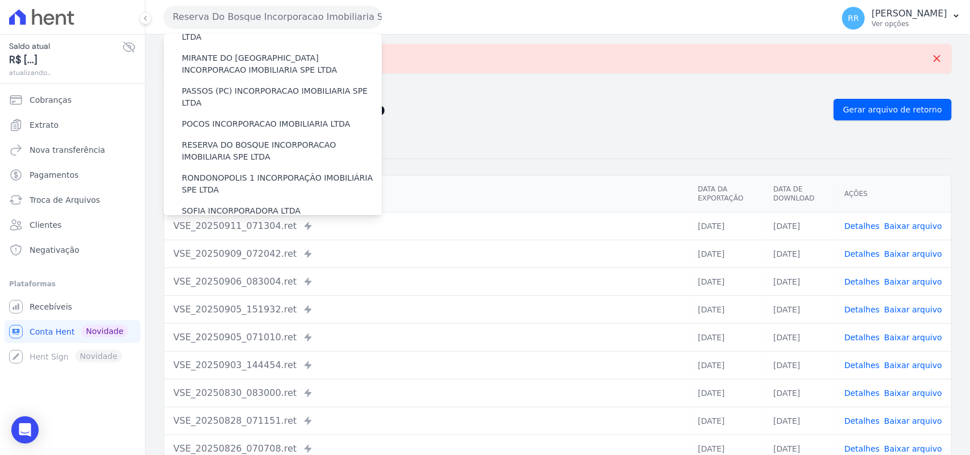
scroll to position [402, 0]
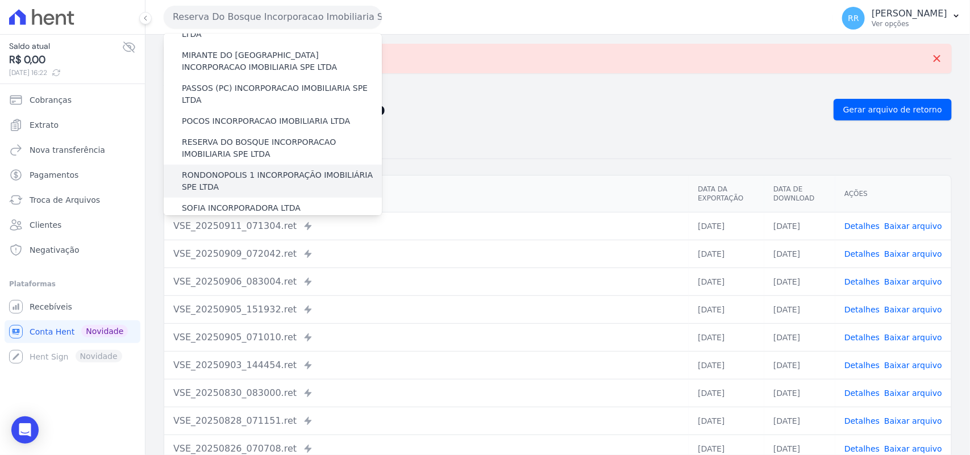
click at [239, 169] on label "RONDONOPOLIS 1 INCORPORAÇÃO IMOBILIÁRIA SPE LTDA" at bounding box center [282, 181] width 200 height 24
click at [0, 0] on input "RONDONOPOLIS 1 INCORPORAÇÃO IMOBILIÁRIA SPE LTDA" at bounding box center [0, 0] width 0 height 0
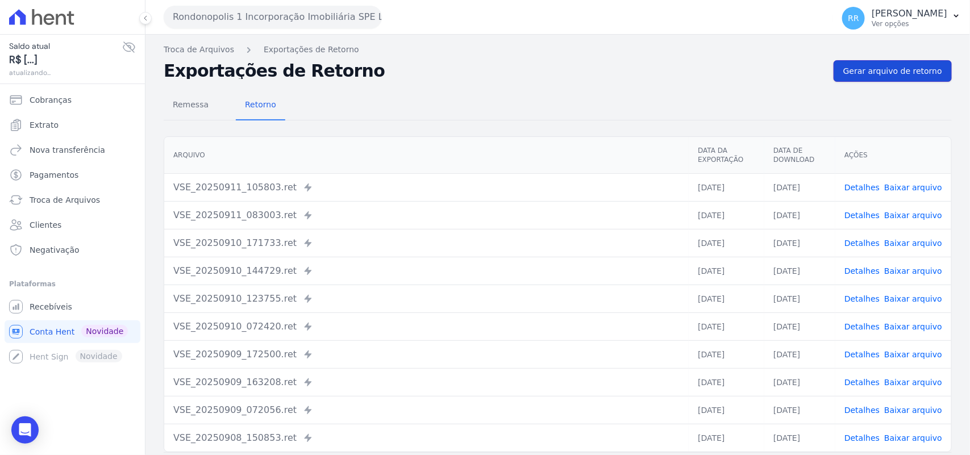
click at [924, 74] on span "Gerar arquivo de retorno" at bounding box center [892, 70] width 99 height 11
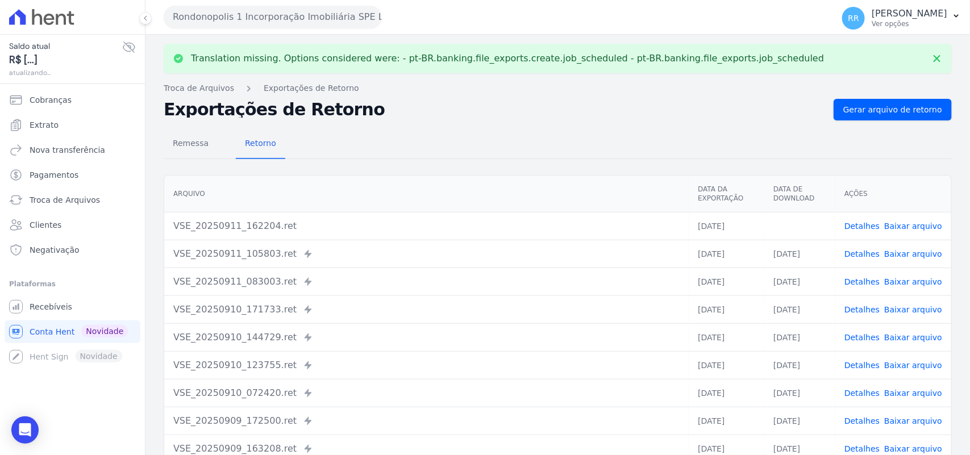
click at [916, 222] on link "Baixar arquivo" at bounding box center [913, 226] width 58 height 9
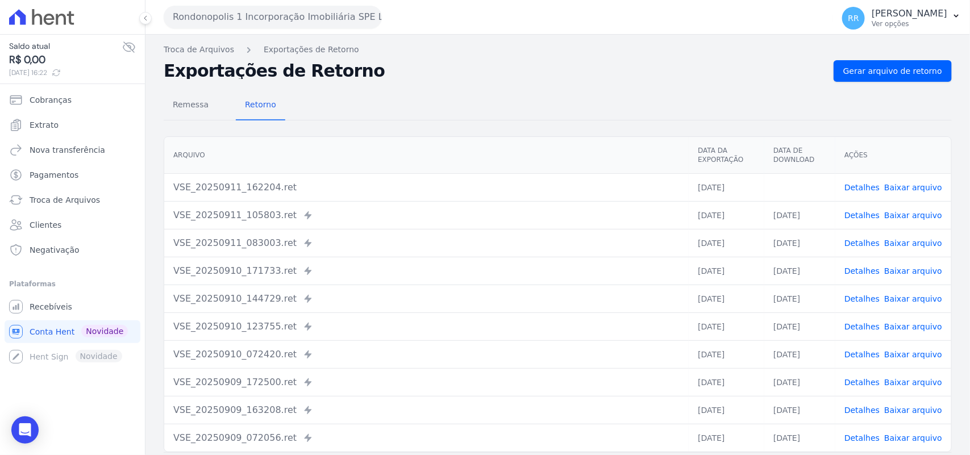
drag, startPoint x: 564, startPoint y: 97, endPoint x: 362, endPoint y: 84, distance: 202.7
click at [564, 97] on div "Remessa Retorno" at bounding box center [558, 106] width 788 height 30
click at [320, 19] on button "Rondonopolis 1 Incorporação Imobiliária SPE LTDA" at bounding box center [273, 17] width 218 height 23
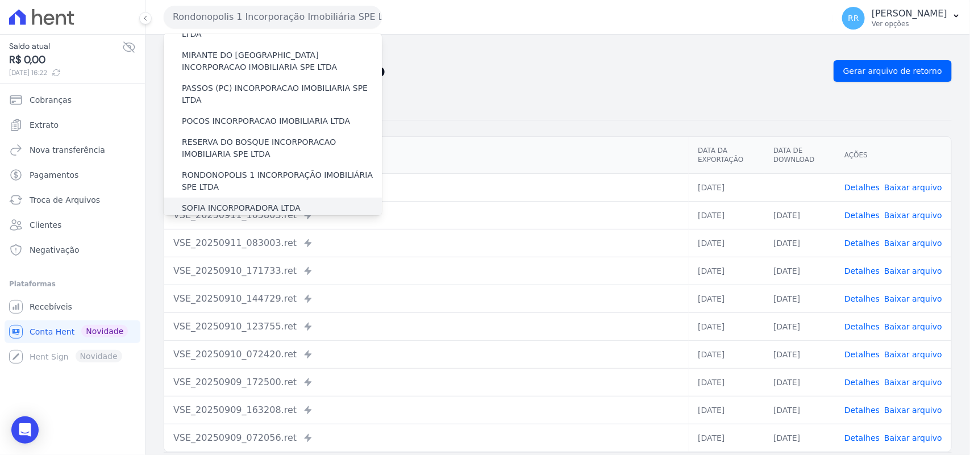
click at [239, 202] on label "SOFIA INCORPORADORA LTDA" at bounding box center [241, 208] width 119 height 12
click at [0, 0] on input "SOFIA INCORPORADORA LTDA" at bounding box center [0, 0] width 0 height 0
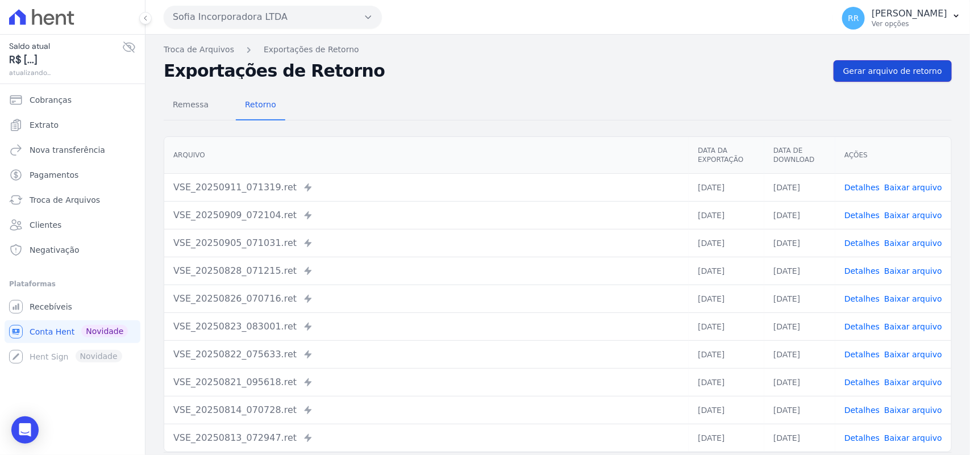
click at [916, 67] on span "Gerar arquivo de retorno" at bounding box center [892, 70] width 99 height 11
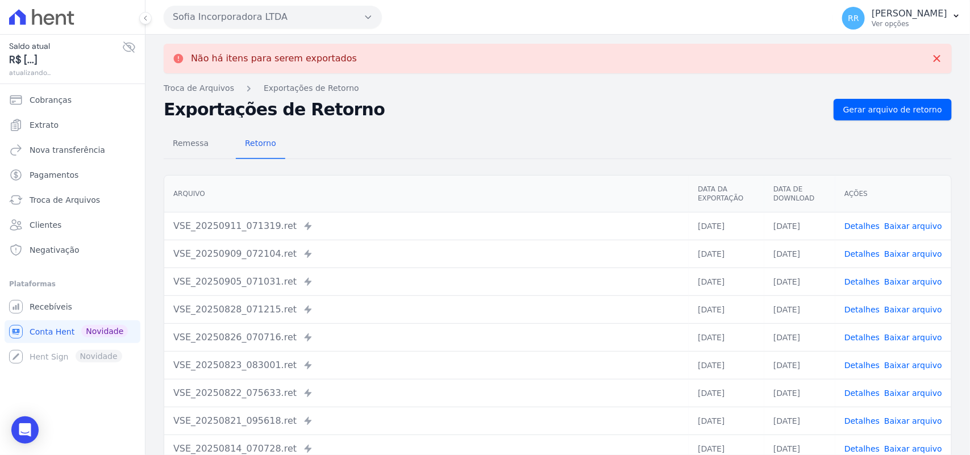
click at [234, 18] on button "Sofia Incorporadora LTDA" at bounding box center [273, 17] width 218 height 23
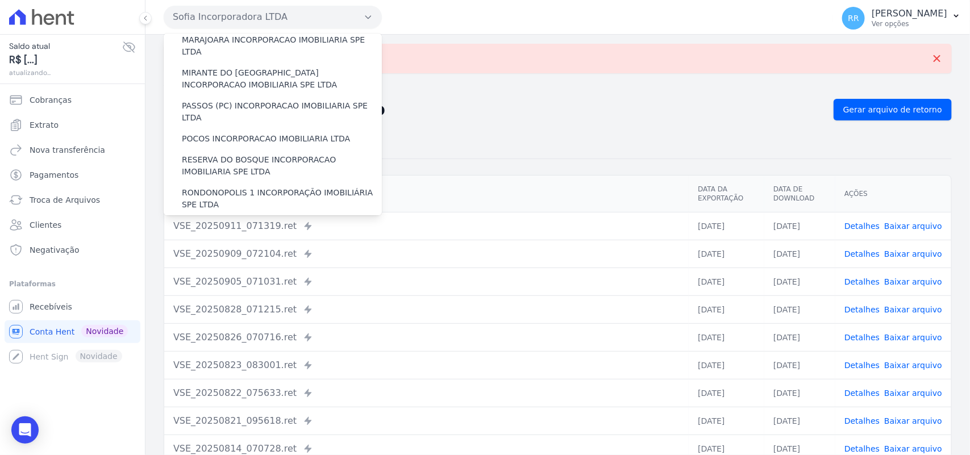
scroll to position [450, 0]
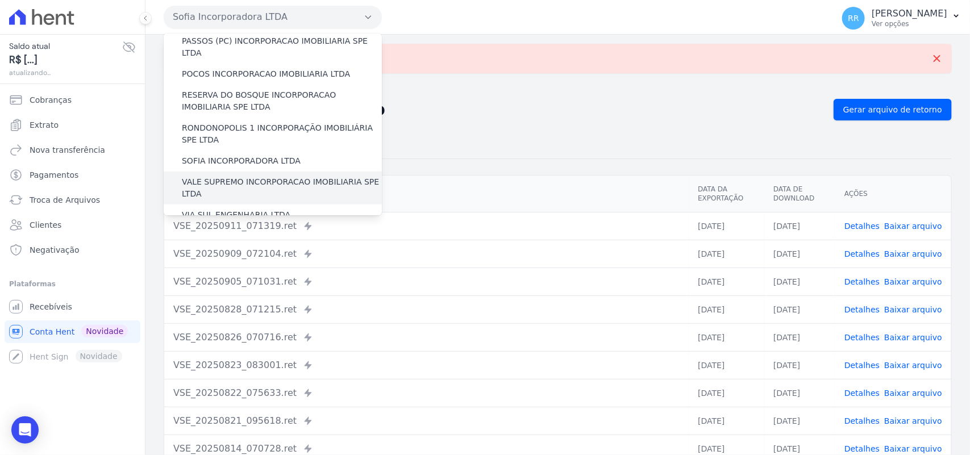
click at [242, 176] on label "VALE SUPREMO INCORPORACAO IMOBILIARIA SPE LTDA" at bounding box center [282, 188] width 200 height 24
click at [0, 0] on input "VALE SUPREMO INCORPORACAO IMOBILIARIA SPE LTDA" at bounding box center [0, 0] width 0 height 0
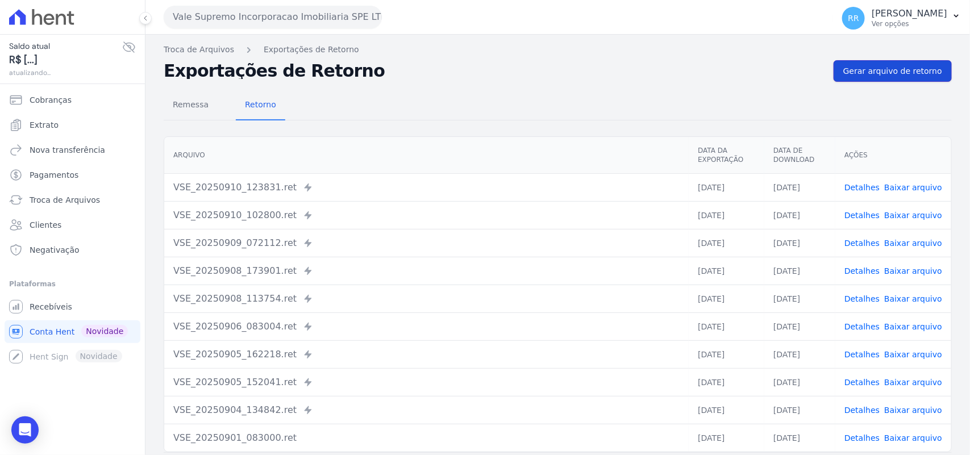
click at [878, 66] on span "Gerar arquivo de retorno" at bounding box center [892, 70] width 99 height 11
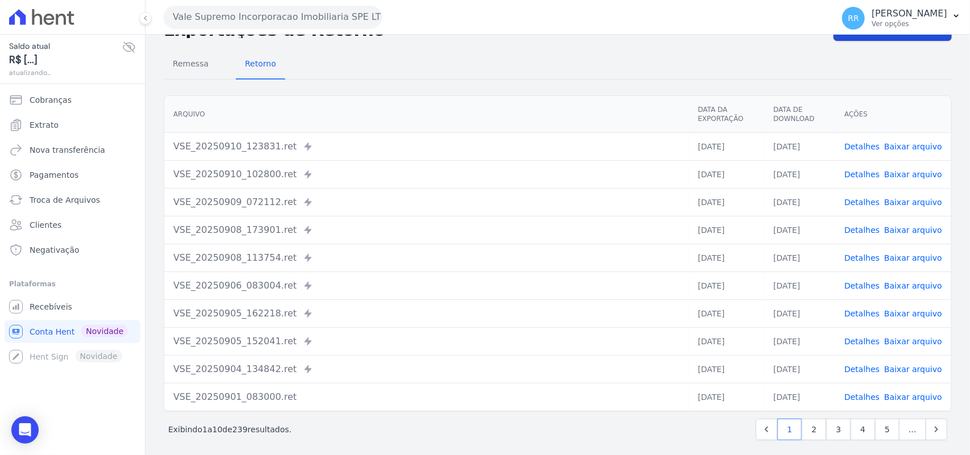
scroll to position [48, 0]
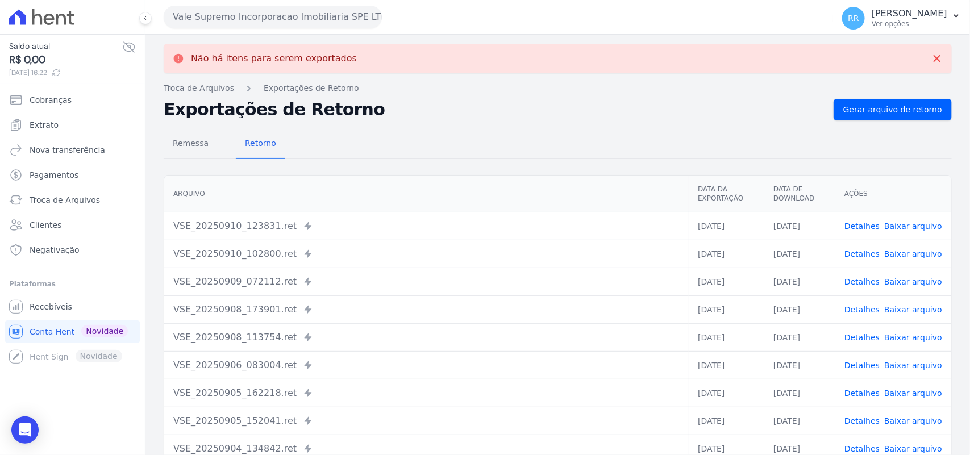
click at [314, 26] on button "Vale Supremo Incorporacao Imobiliaria SPE LTDA" at bounding box center [273, 17] width 218 height 23
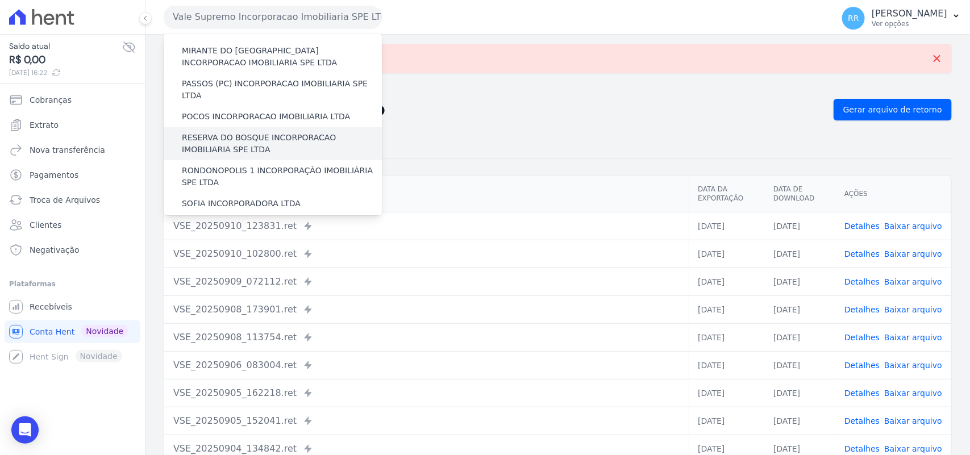
scroll to position [519, 0]
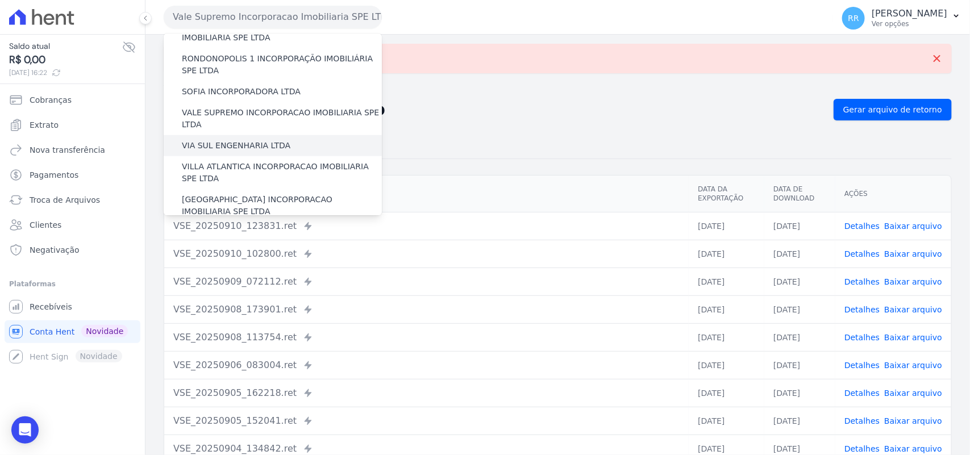
click at [217, 140] on label "VIA SUL ENGENHARIA LTDA" at bounding box center [236, 146] width 109 height 12
click at [0, 0] on input "VIA SUL ENGENHARIA LTDA" at bounding box center [0, 0] width 0 height 0
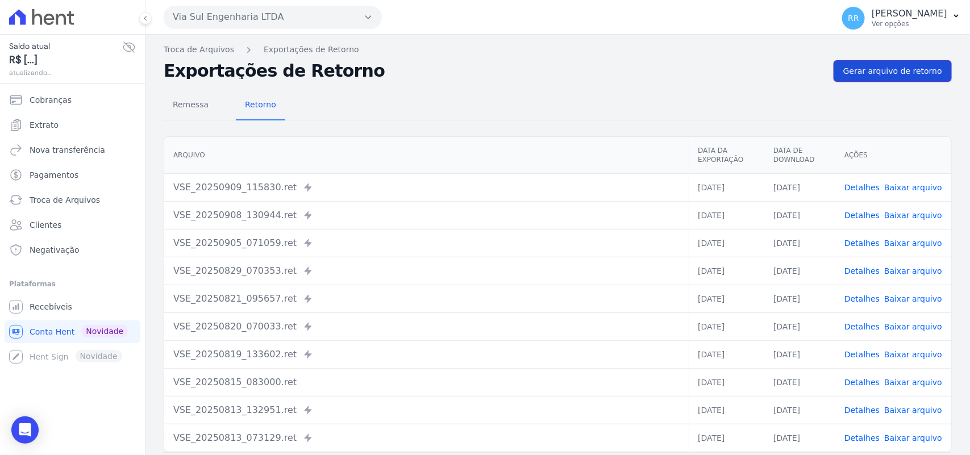
click at [909, 67] on span "Gerar arquivo de retorno" at bounding box center [892, 70] width 99 height 11
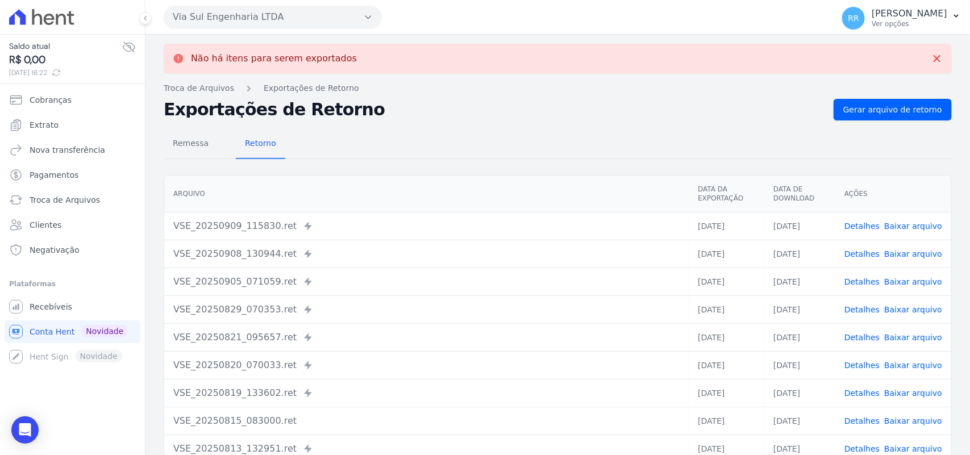
click at [199, 16] on button "Via Sul Engenharia LTDA" at bounding box center [273, 17] width 218 height 23
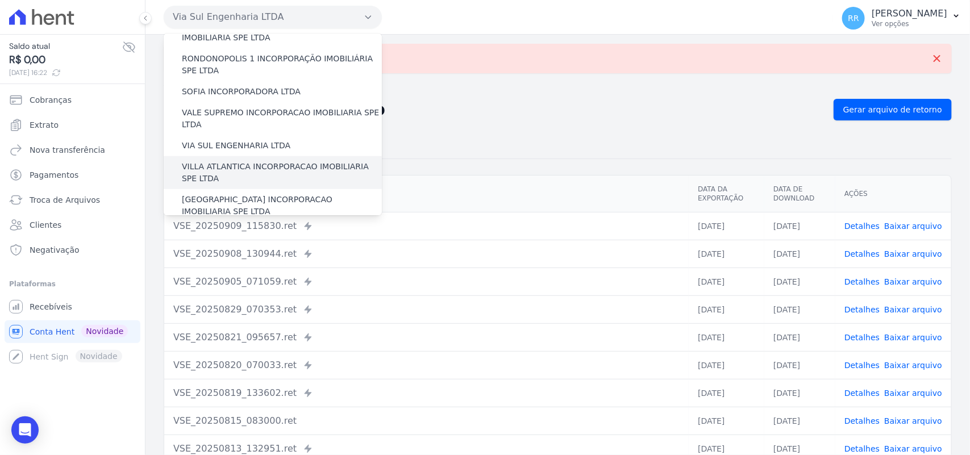
click at [239, 161] on label "VILLA ATLANTICA INCORPORACAO IMOBILIARIA SPE LTDA" at bounding box center [282, 173] width 200 height 24
click at [0, 0] on input "VILLA ATLANTICA INCORPORACAO IMOBILIARIA SPE LTDA" at bounding box center [0, 0] width 0 height 0
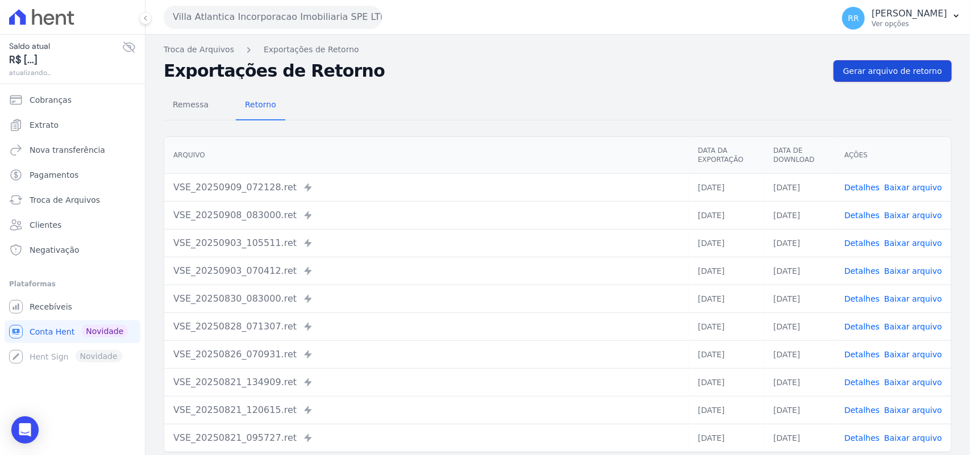
click at [892, 78] on link "Gerar arquivo de retorno" at bounding box center [893, 71] width 118 height 22
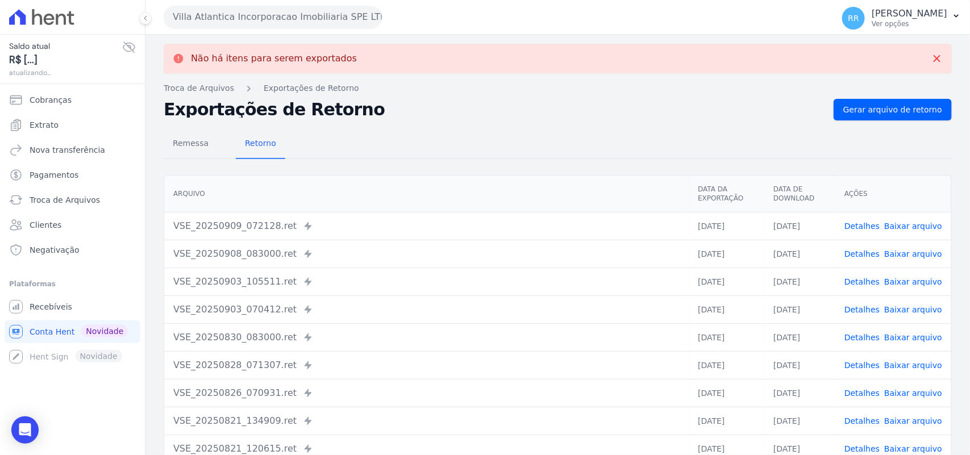
click at [261, 14] on button "Villa Atlantica Incorporacao Imobiliaria SPE LTDA" at bounding box center [273, 17] width 218 height 23
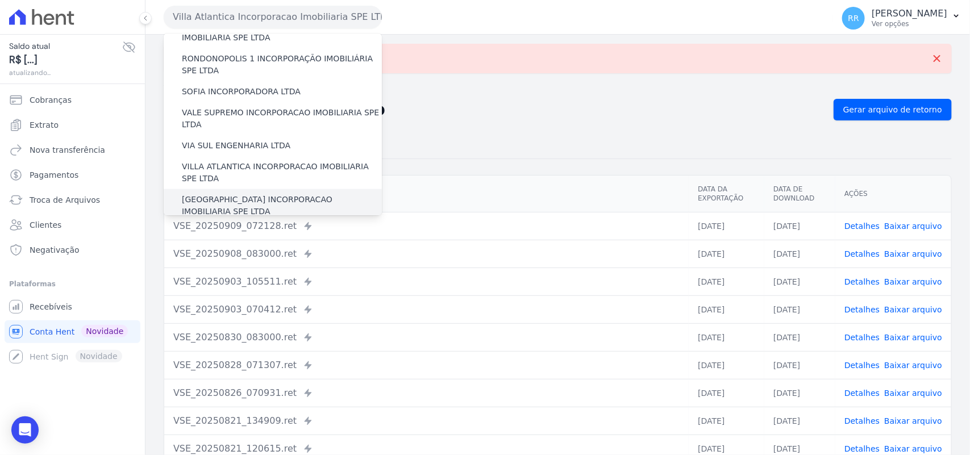
click at [231, 194] on label "[GEOGRAPHIC_DATA] INCORPORACAO IMOBILIARIA SPE LTDA" at bounding box center [282, 206] width 200 height 24
click at [0, 0] on input "[GEOGRAPHIC_DATA] INCORPORACAO IMOBILIARIA SPE LTDA" at bounding box center [0, 0] width 0 height 0
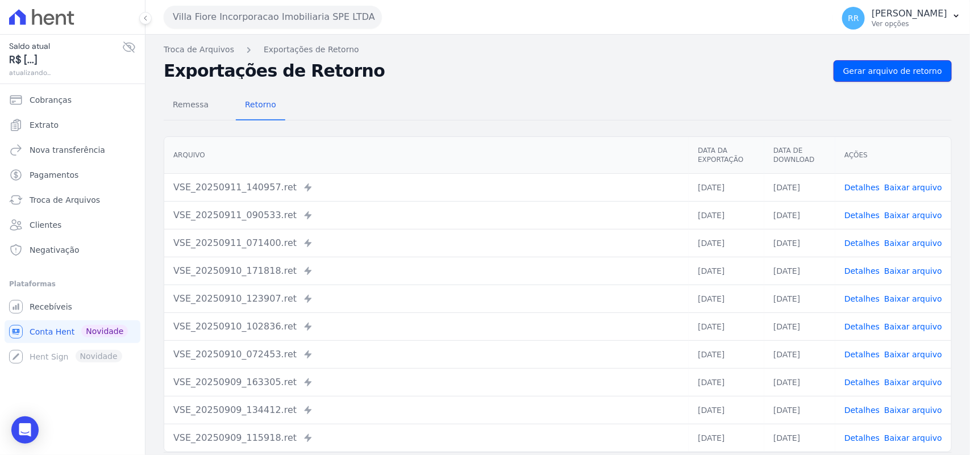
click at [896, 81] on div "Troca de Arquivos Exportações de Retorno Exportações de Retorno Gerar arquivo d…" at bounding box center [557, 268] width 825 height 467
click at [415, 109] on div "Remessa Retorno" at bounding box center [558, 106] width 788 height 30
click at [864, 63] on link "Gerar arquivo de retorno" at bounding box center [893, 71] width 118 height 22
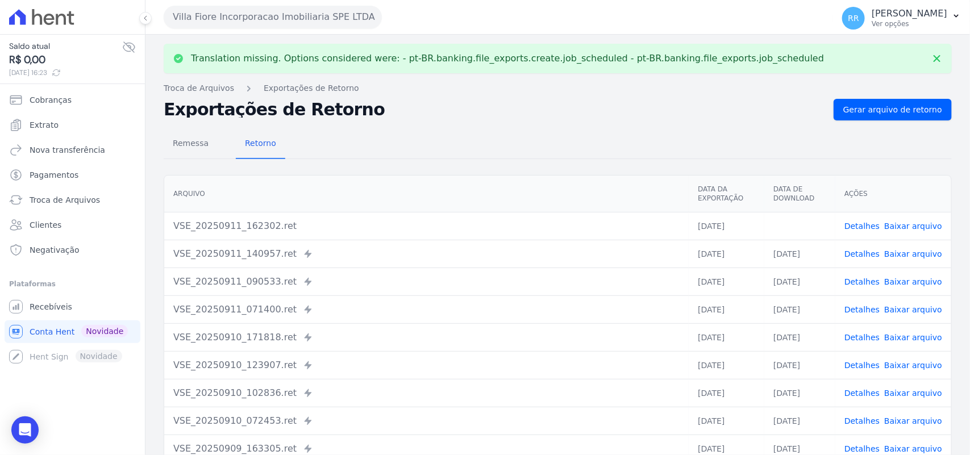
click at [909, 222] on link "Baixar arquivo" at bounding box center [913, 226] width 58 height 9
click at [411, 176] on th "Arquivo" at bounding box center [426, 194] width 525 height 37
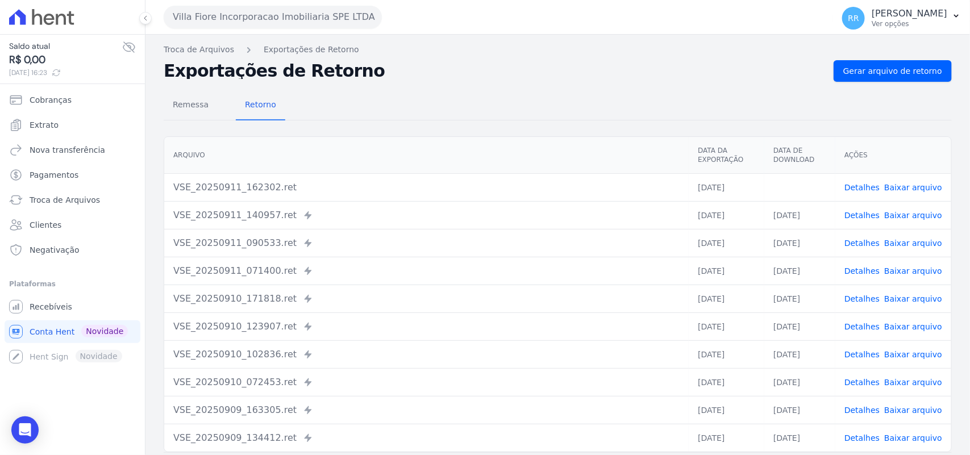
click at [406, 92] on div "Remessa Retorno" at bounding box center [558, 106] width 788 height 30
click at [286, 15] on button "Villa Fiore Incorporacao Imobiliaria SPE LTDA" at bounding box center [273, 17] width 218 height 23
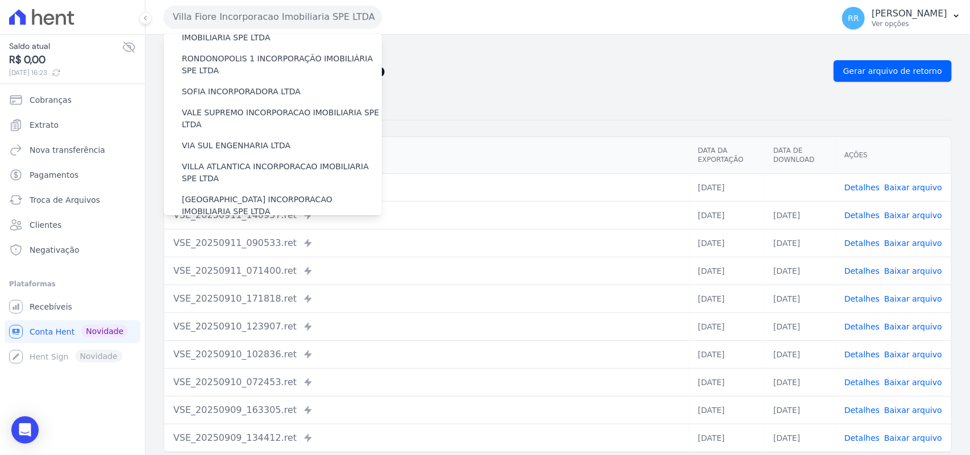
click at [268, 227] on label "VILLA TROPICAL INCORPORAÇÃO IMOBILIÁRIA SPE LTDA" at bounding box center [282, 239] width 200 height 24
click at [0, 0] on input "VILLA TROPICAL INCORPORAÇÃO IMOBILIÁRIA SPE LTDA" at bounding box center [0, 0] width 0 height 0
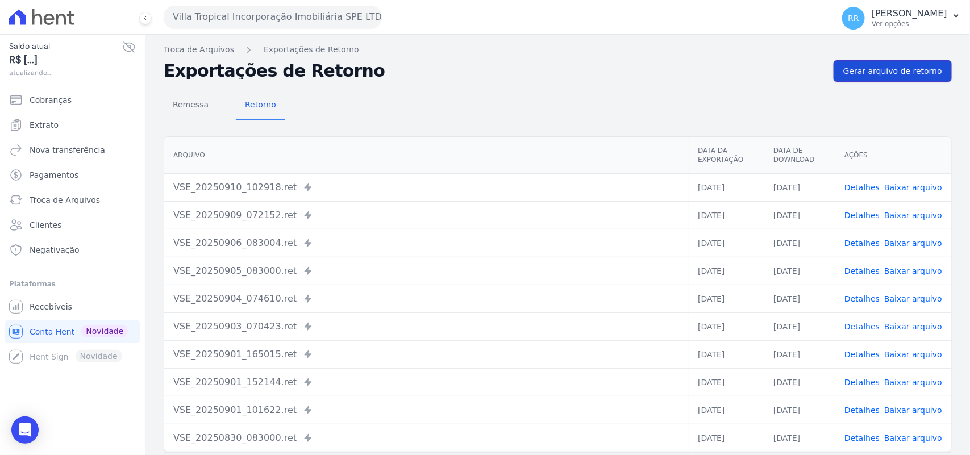
click at [878, 64] on link "Gerar arquivo de retorno" at bounding box center [893, 71] width 118 height 22
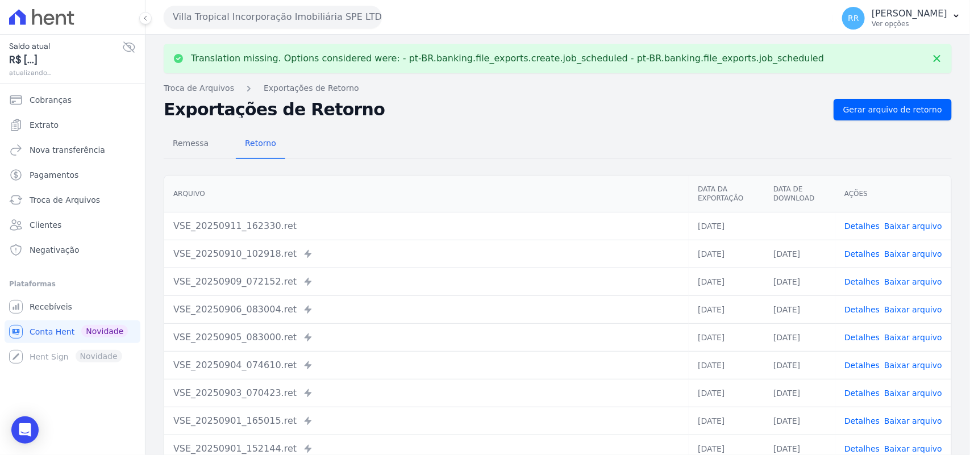
click at [898, 223] on link "Baixar arquivo" at bounding box center [913, 226] width 58 height 9
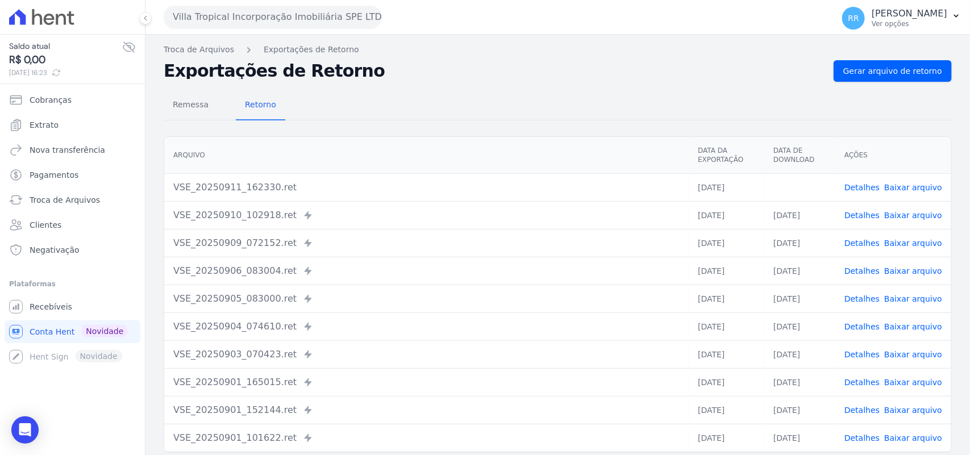
click at [424, 72] on h2 "Exportações de Retorno" at bounding box center [494, 71] width 661 height 16
click at [314, 15] on button "Villa Tropical Incorporação Imobiliária SPE LTDA" at bounding box center [273, 17] width 218 height 23
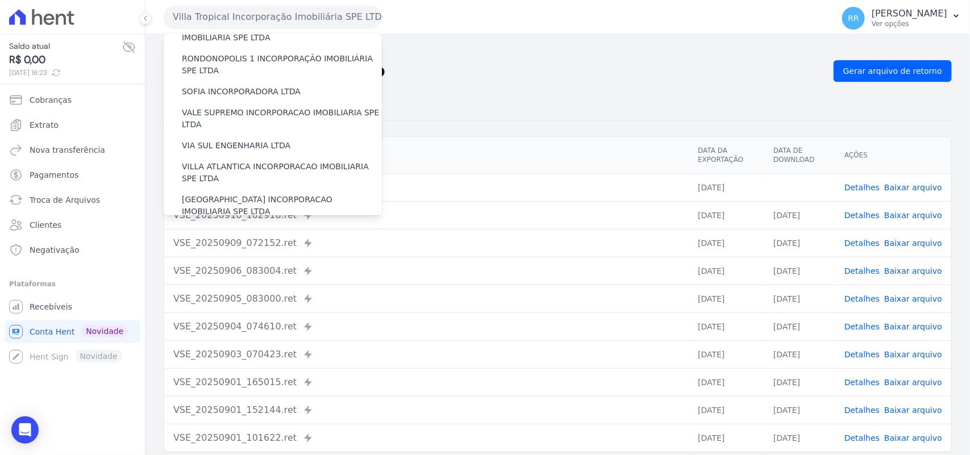
click at [615, 103] on div "Remessa Retorno" at bounding box center [558, 106] width 788 height 30
